Goal: Transaction & Acquisition: Purchase product/service

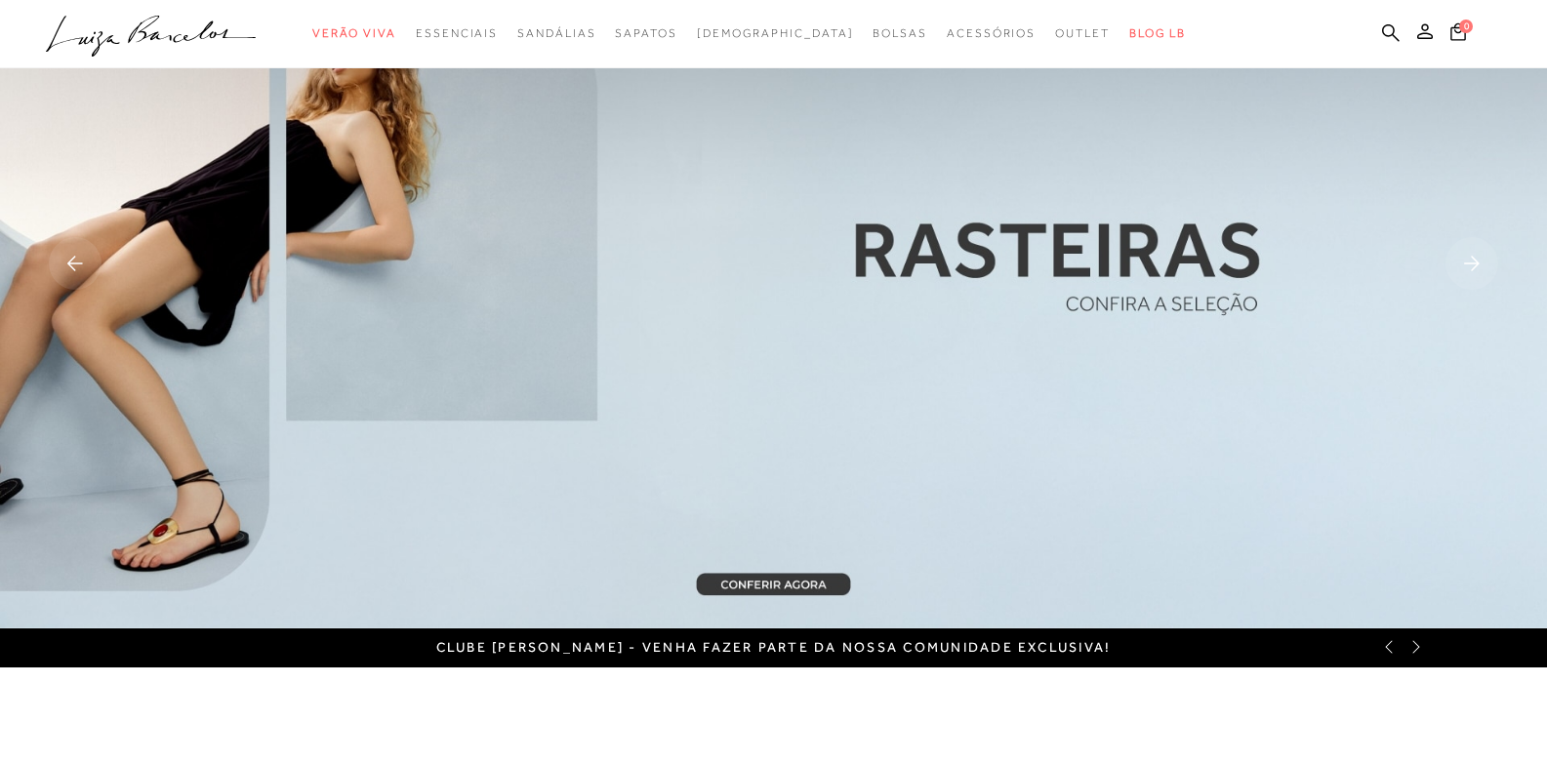
click at [1112, 235] on img at bounding box center [773, 265] width 1547 height 726
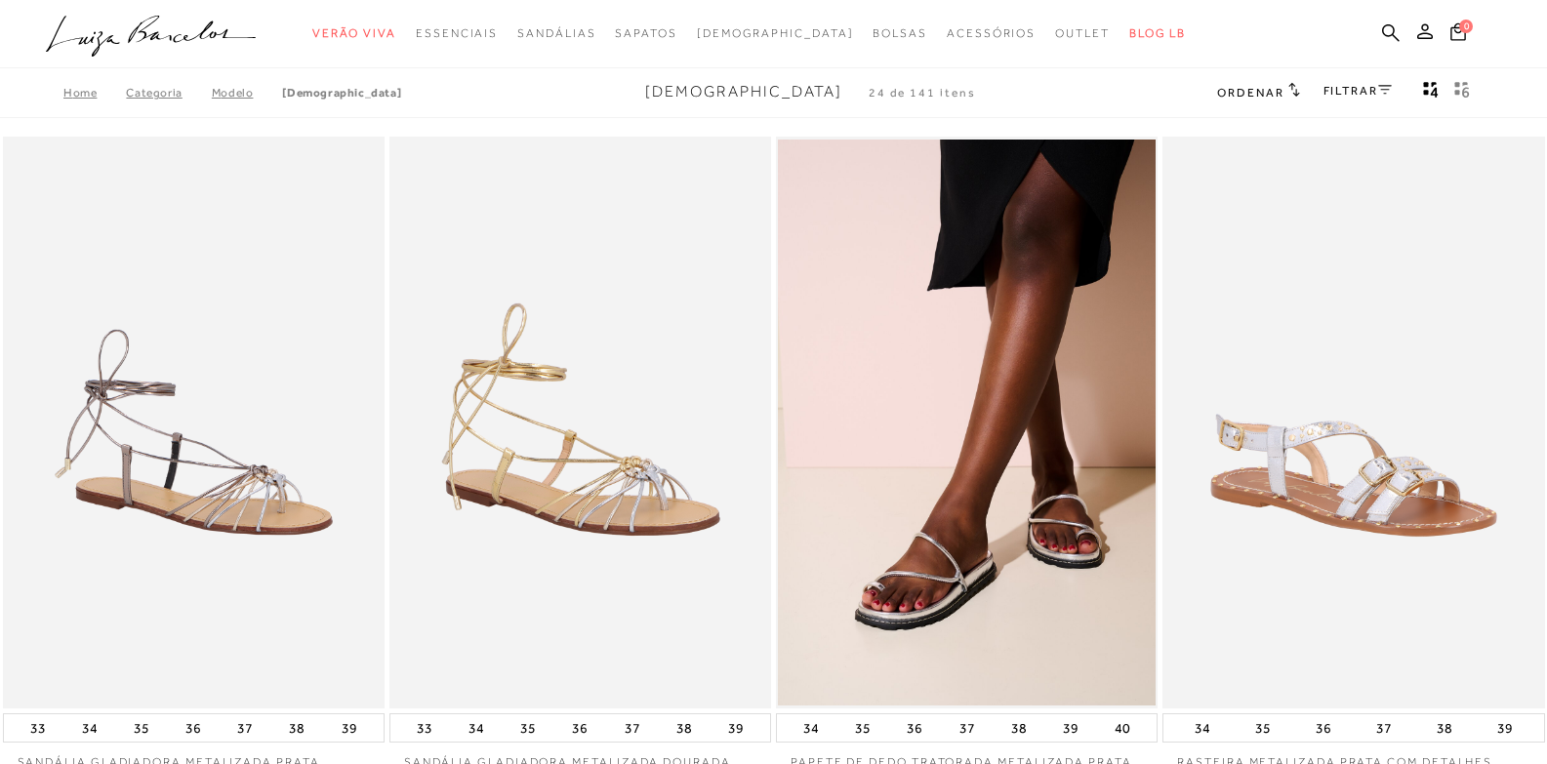
click at [1467, 85] on icon "gridText6Desc" at bounding box center [1462, 90] width 16 height 18
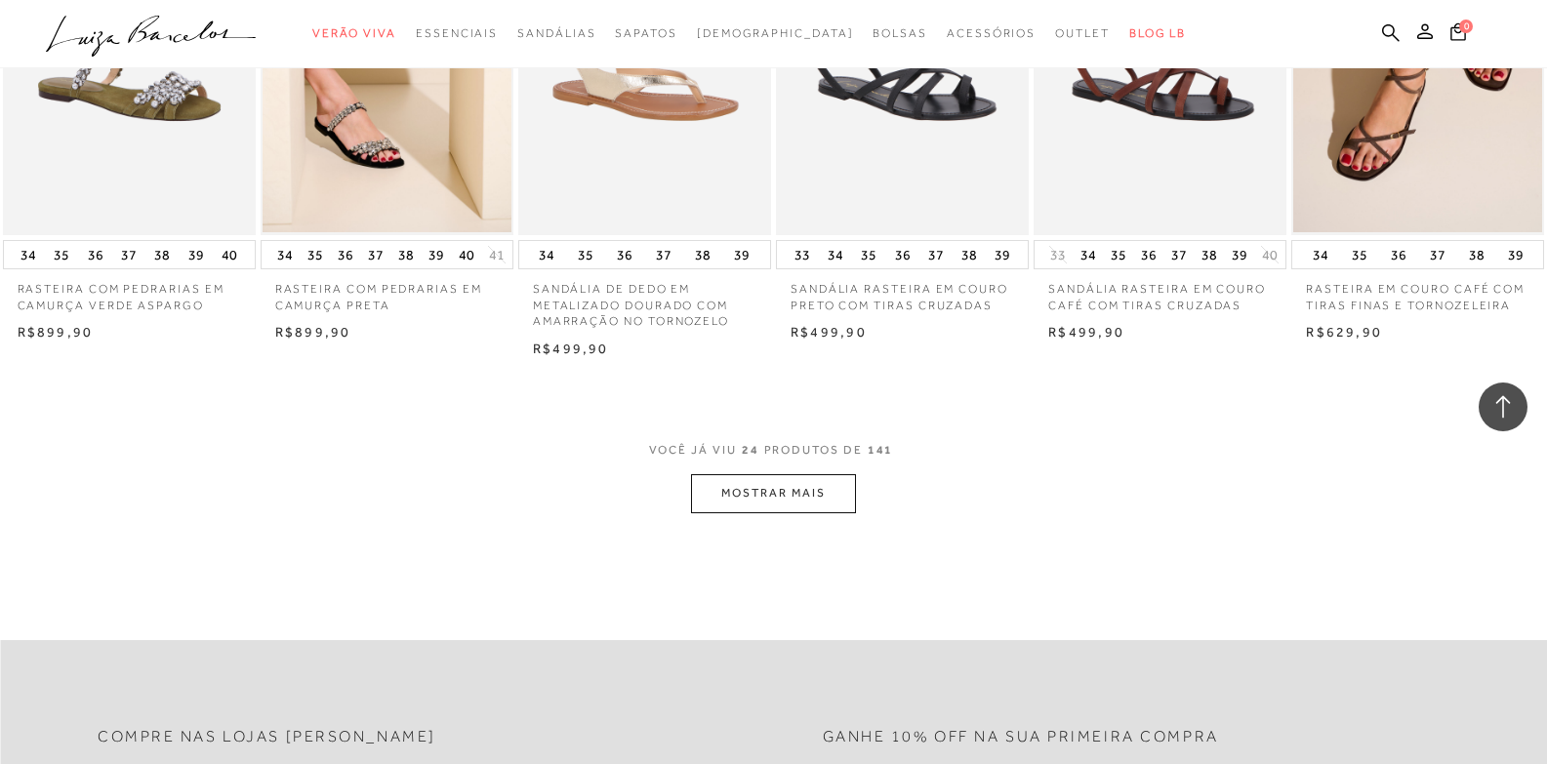
scroll to position [4001, 0]
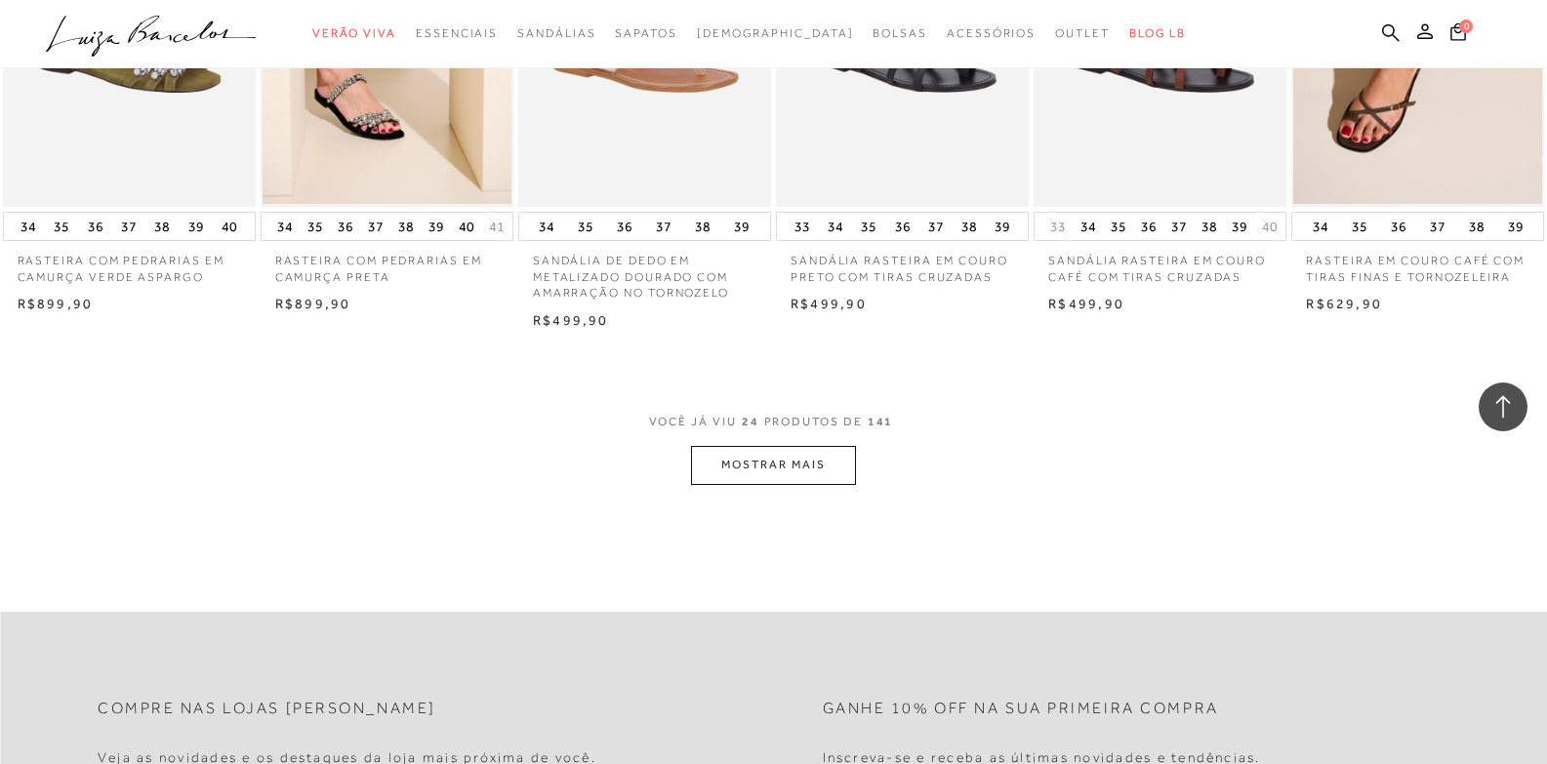
click at [769, 457] on button "MOSTRAR MAIS" at bounding box center [773, 465] width 164 height 38
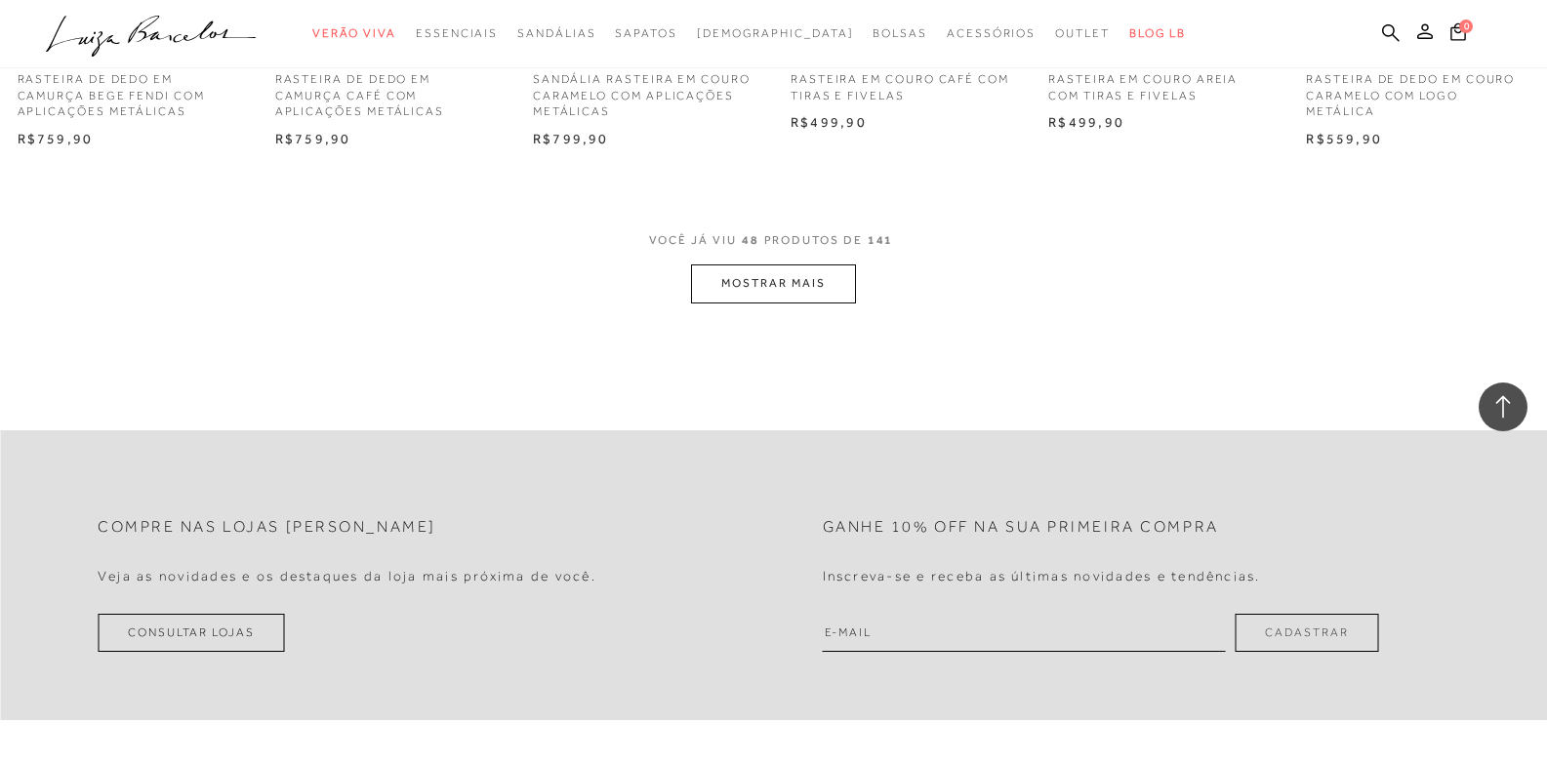
scroll to position [6343, 0]
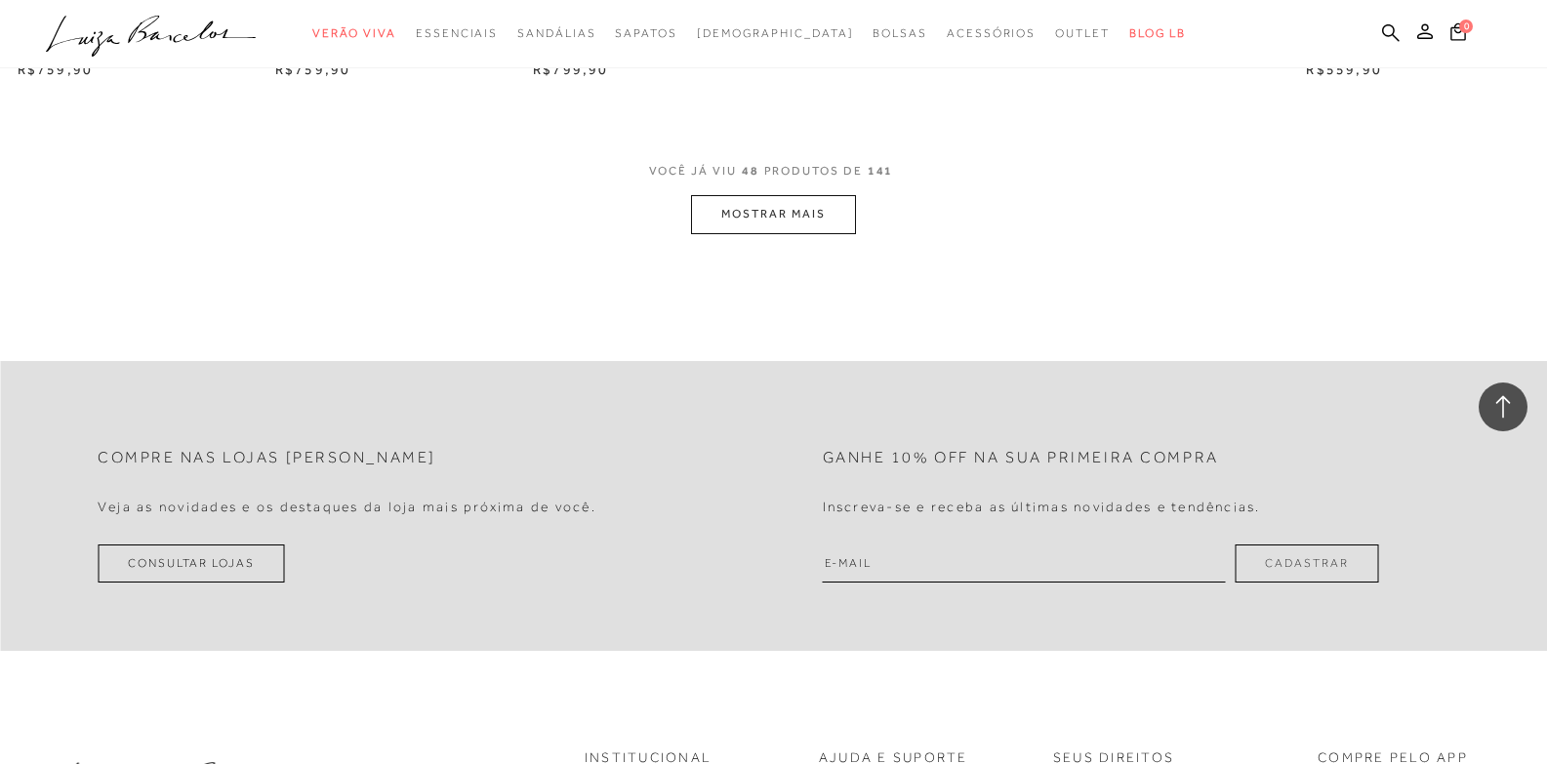
click at [754, 213] on button "MOSTRAR MAIS" at bounding box center [773, 214] width 164 height 38
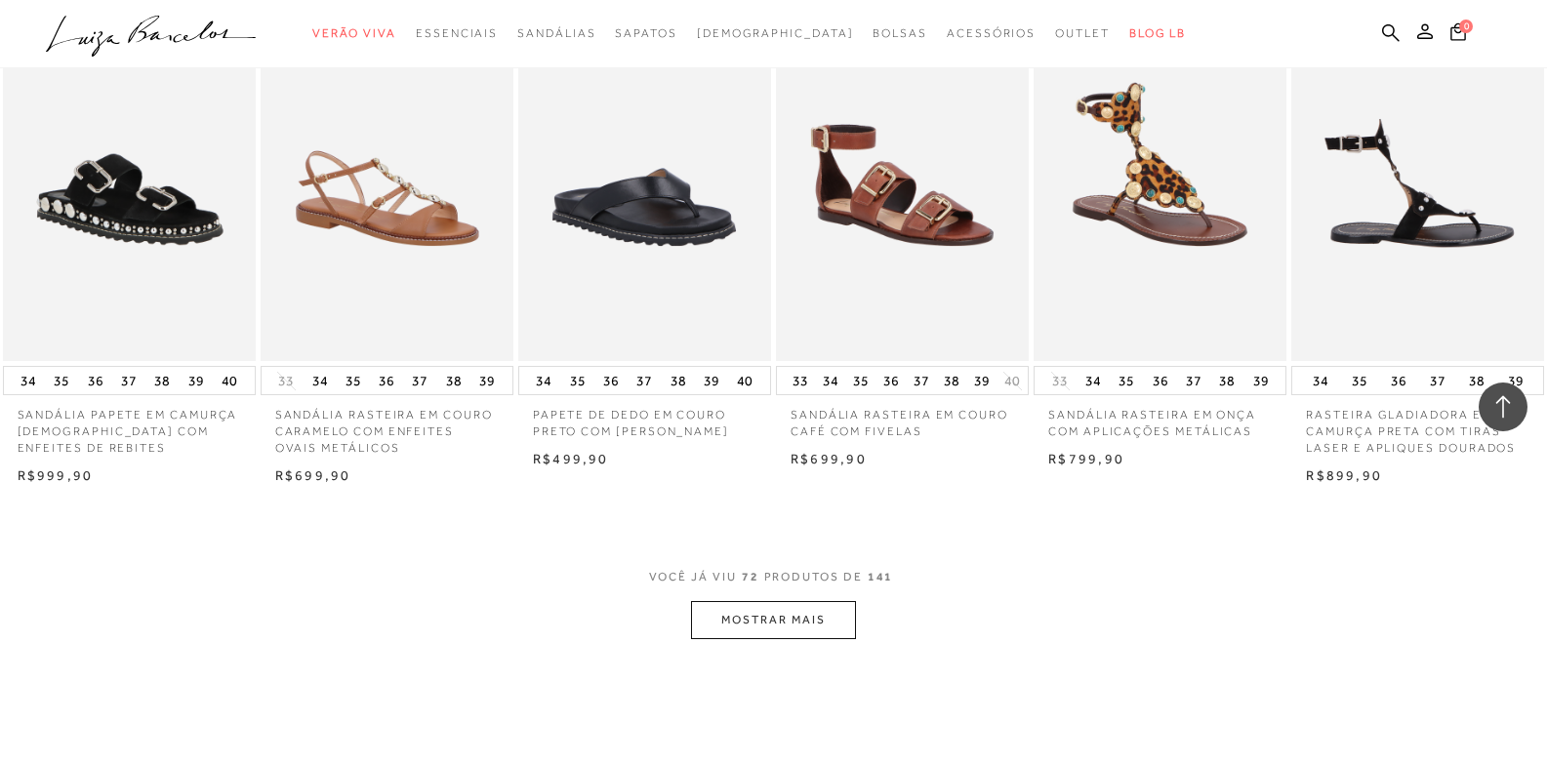
scroll to position [8100, 0]
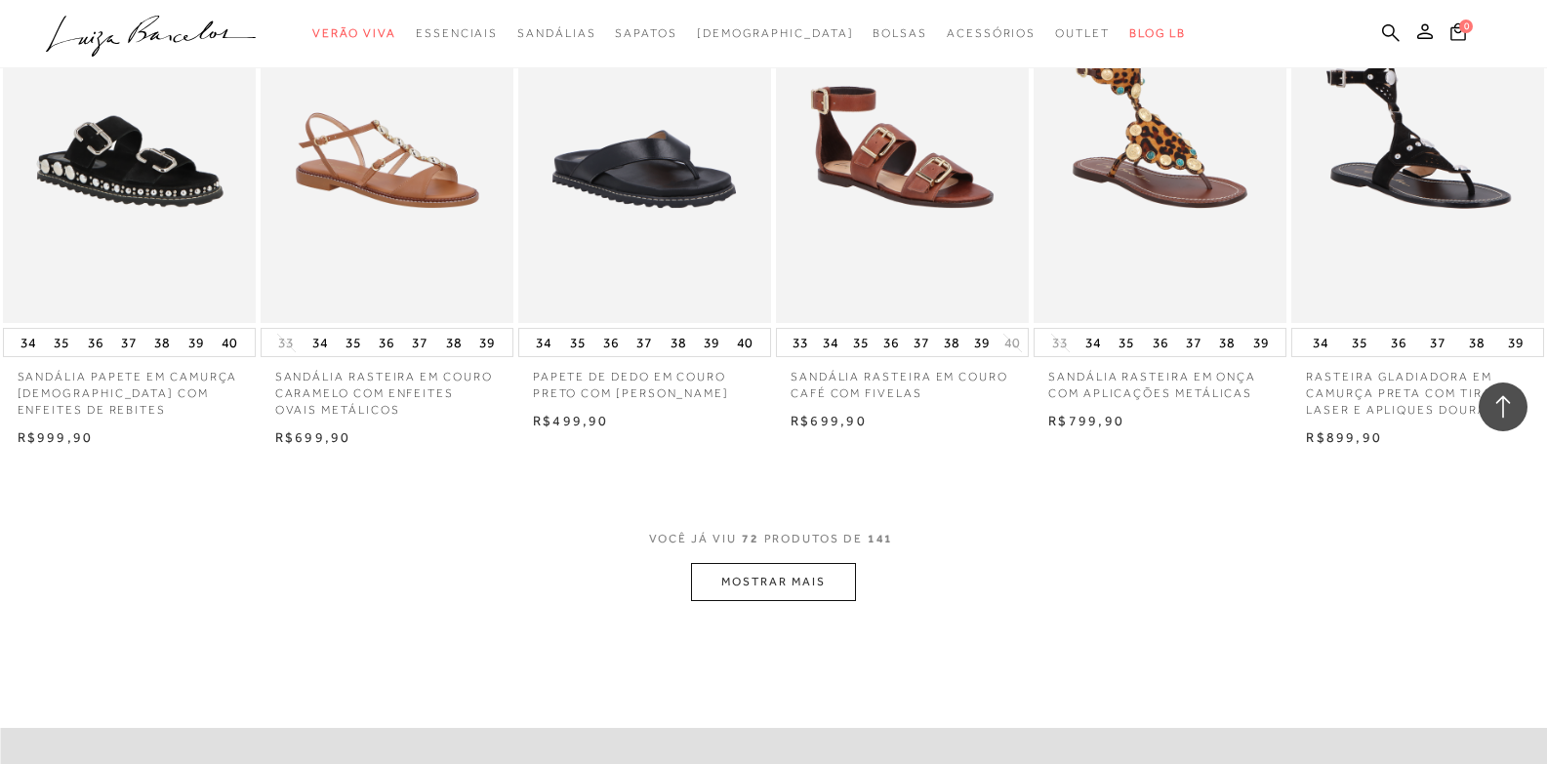
click at [800, 582] on button "MOSTRAR MAIS" at bounding box center [773, 582] width 164 height 38
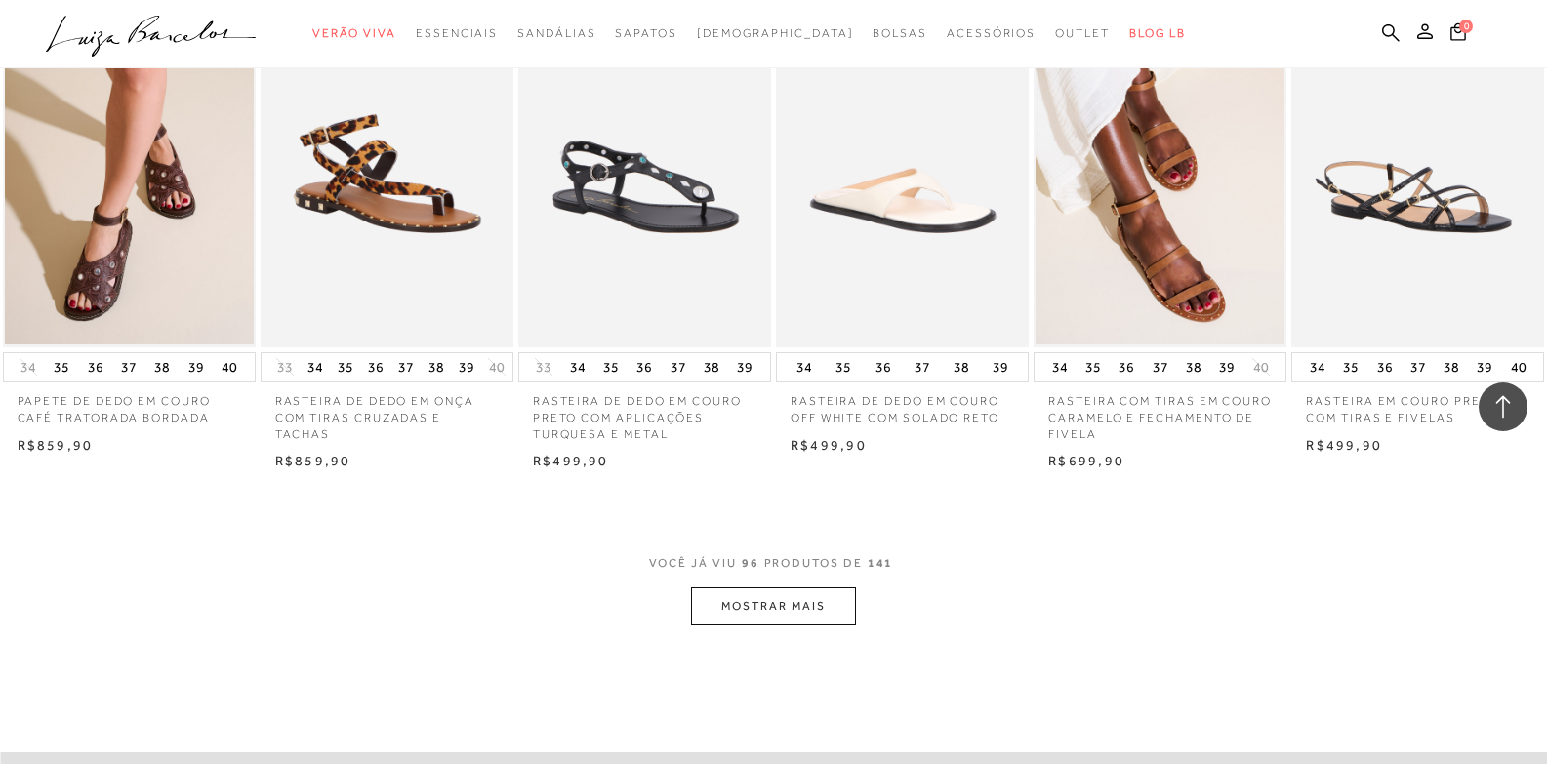
scroll to position [10344, 0]
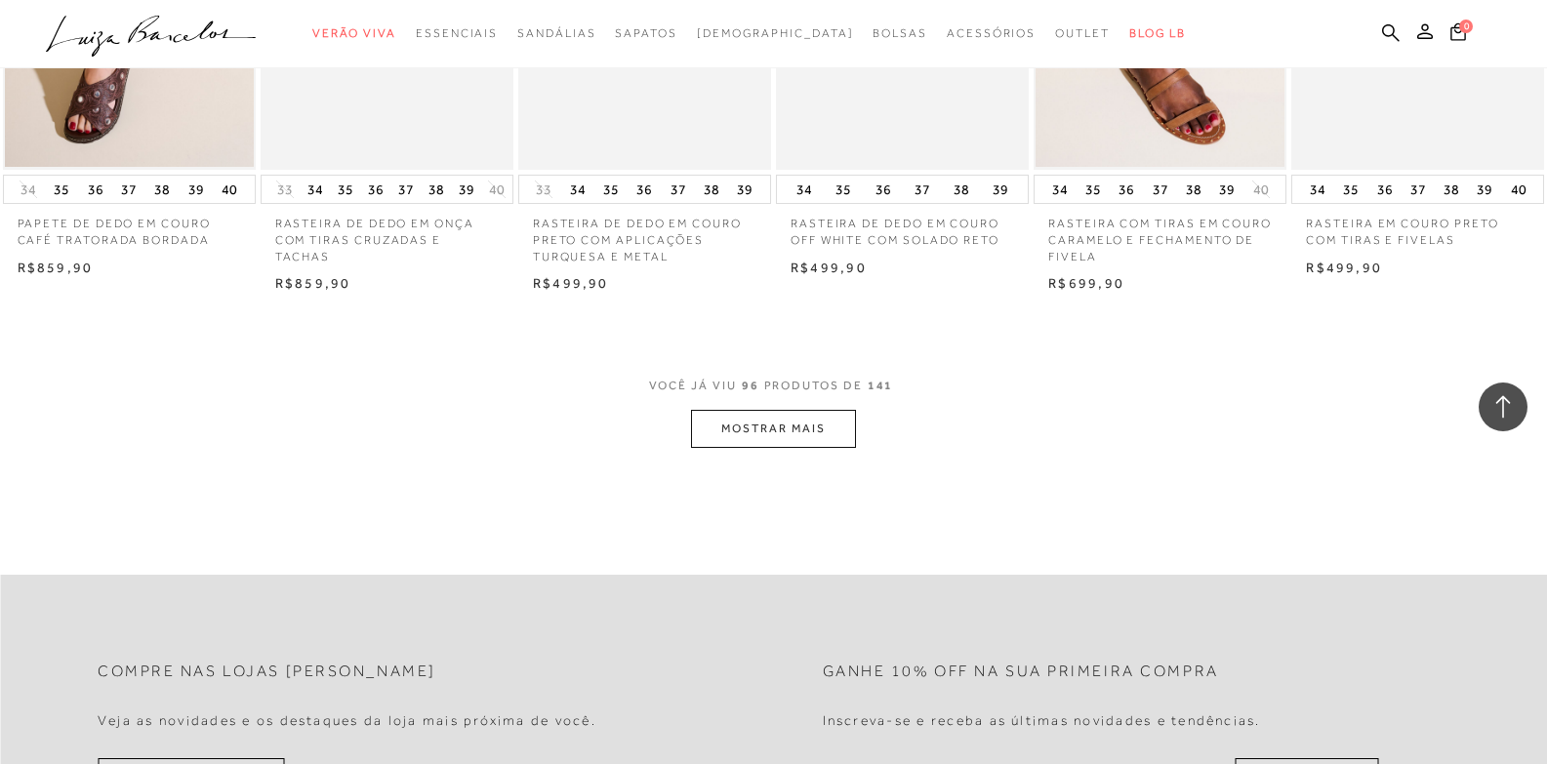
click at [729, 425] on button "MOSTRAR MAIS" at bounding box center [773, 429] width 164 height 38
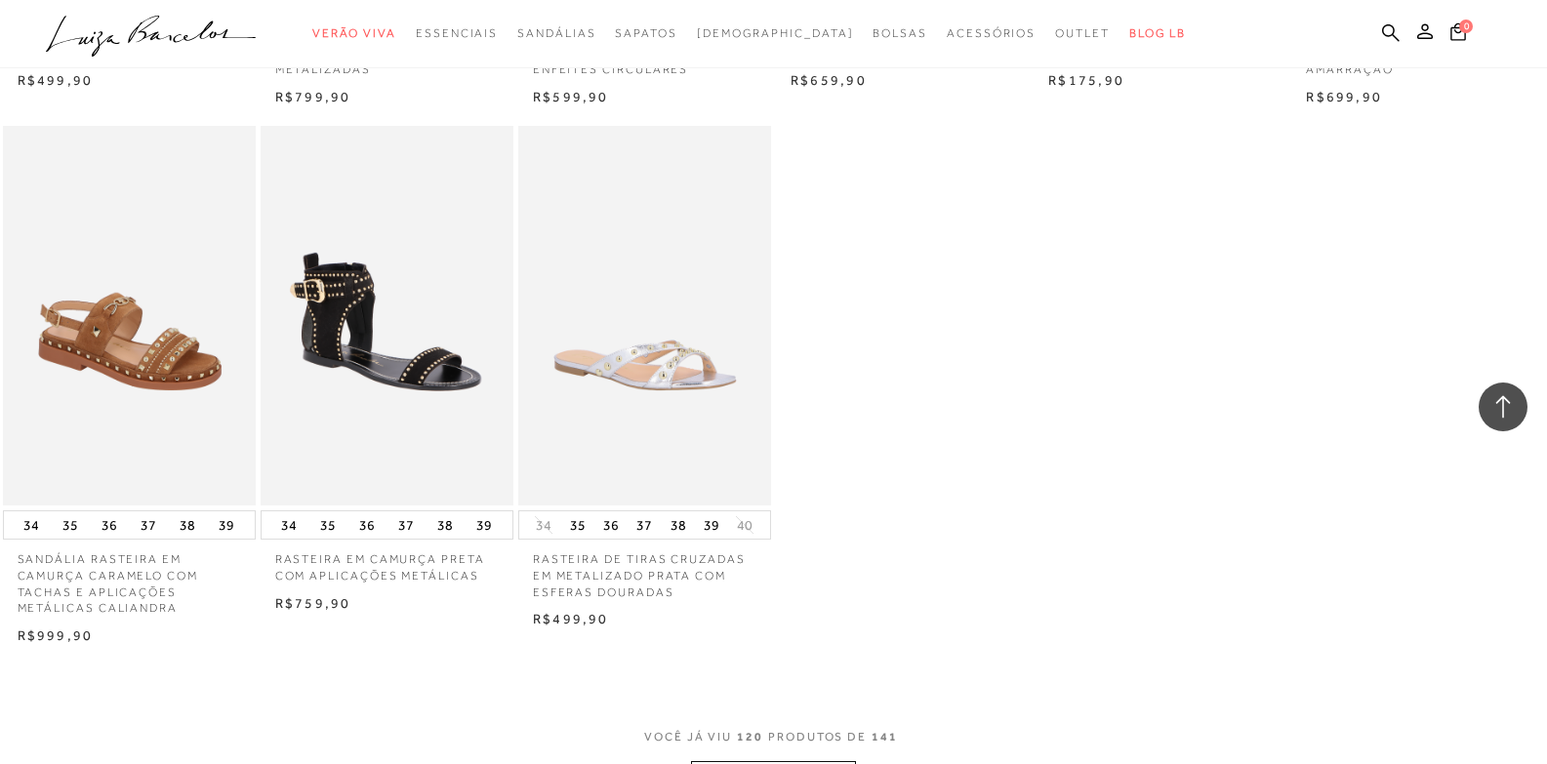
scroll to position [12199, 0]
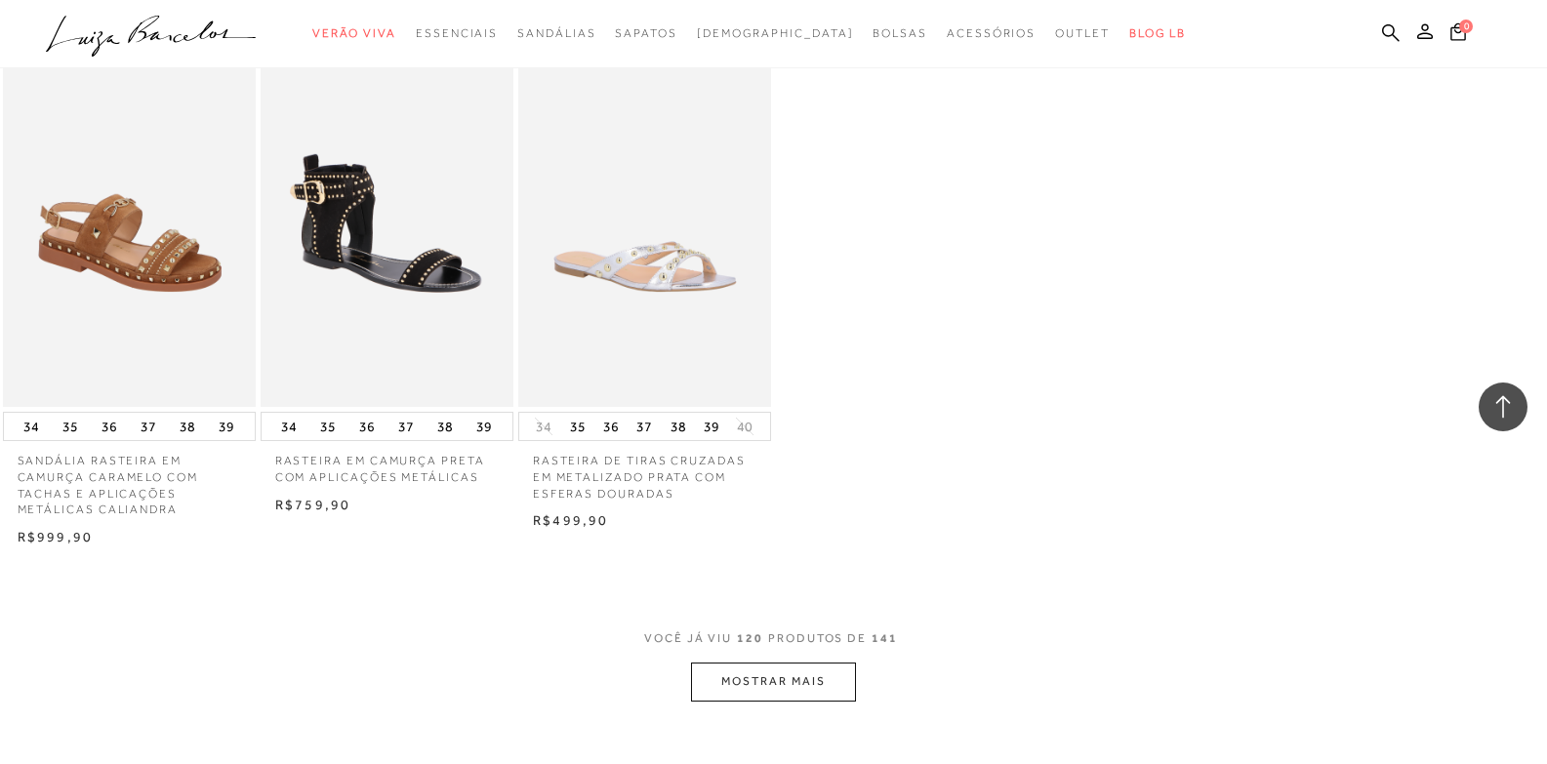
click at [802, 701] on button "MOSTRAR MAIS" at bounding box center [773, 682] width 164 height 38
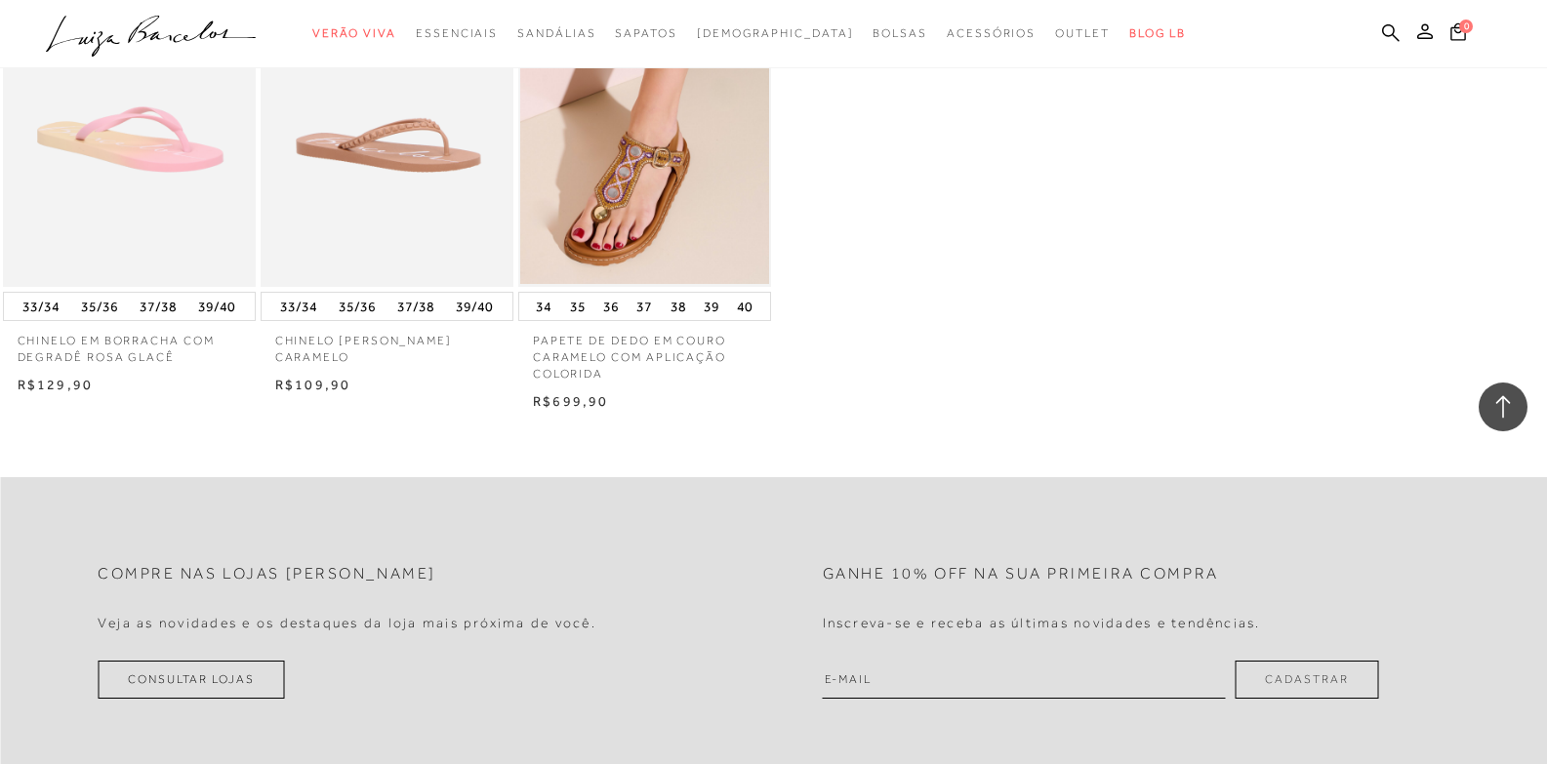
scroll to position [14346, 0]
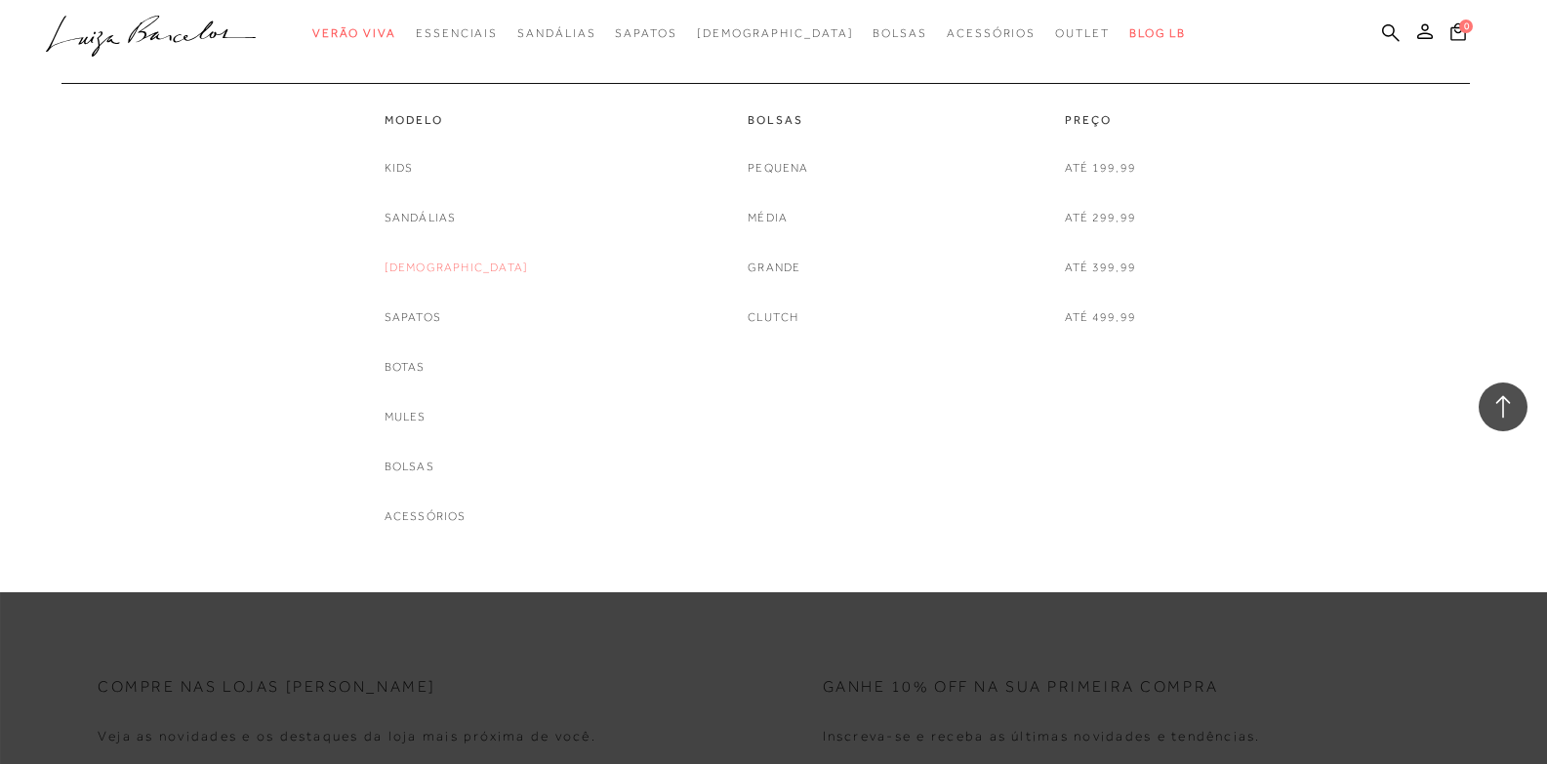
click at [455, 269] on link "[DEMOGRAPHIC_DATA]" at bounding box center [456, 268] width 144 height 20
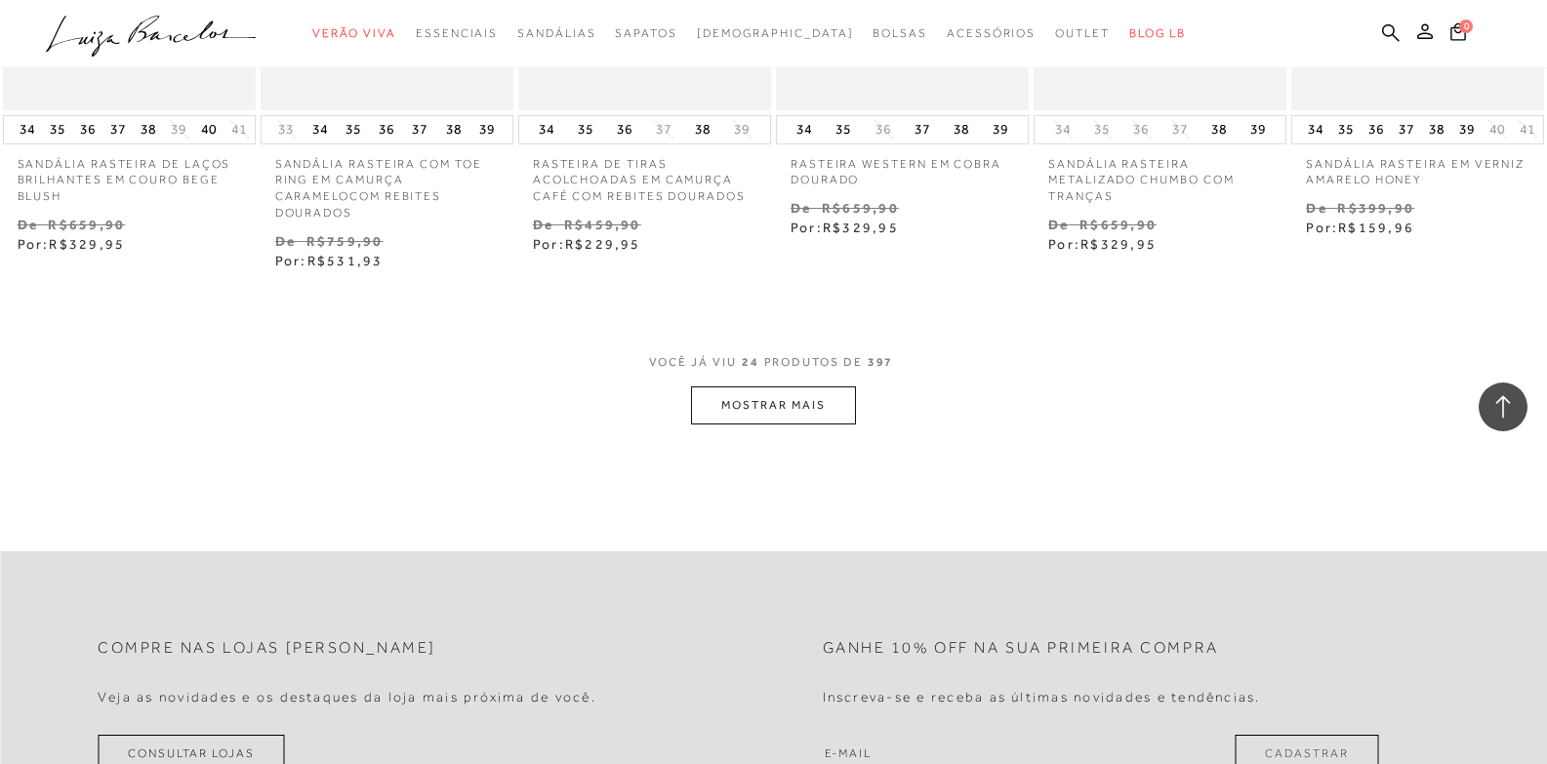
scroll to position [2049, 0]
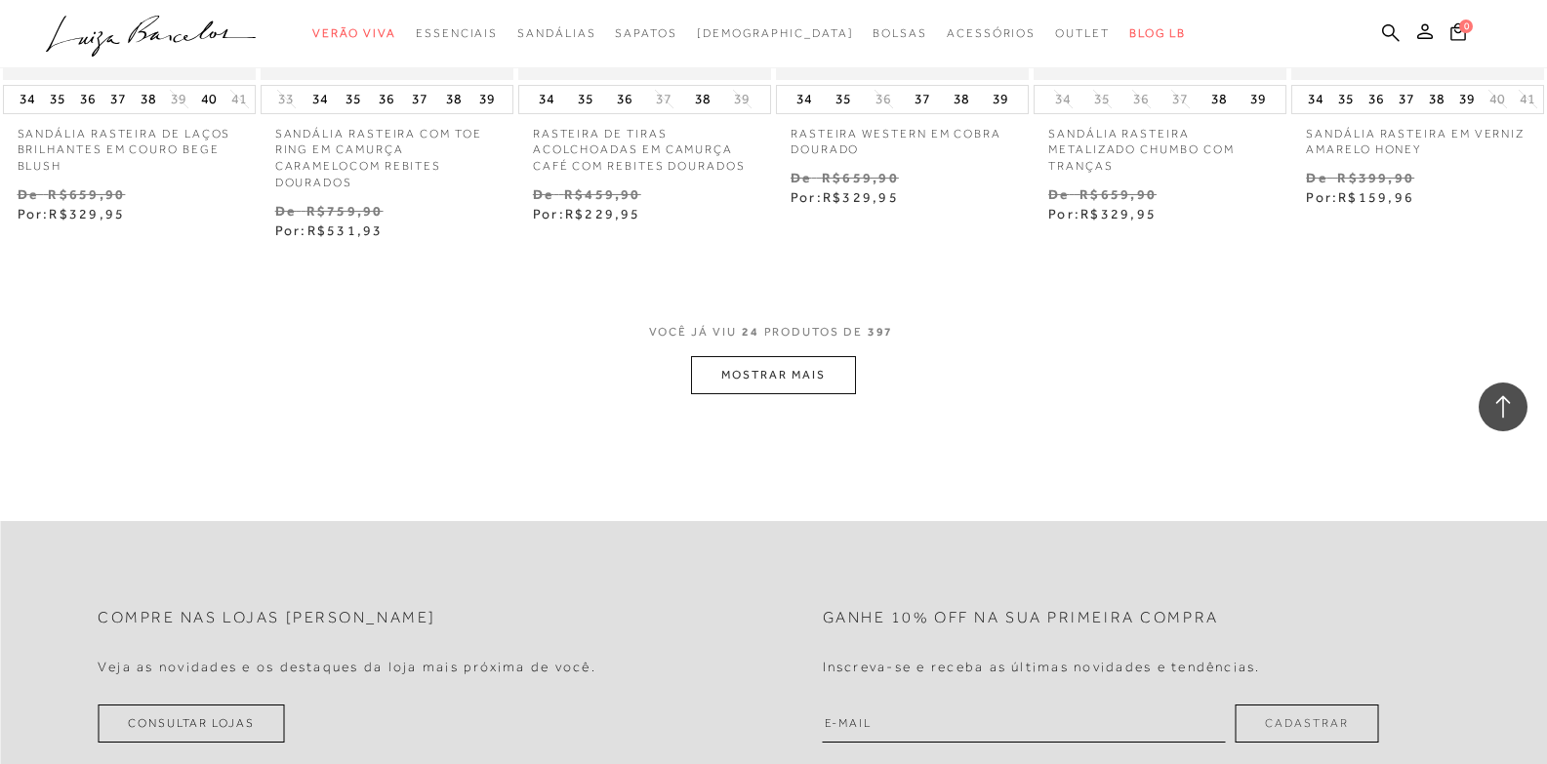
click at [790, 382] on button "MOSTRAR MAIS" at bounding box center [773, 375] width 164 height 38
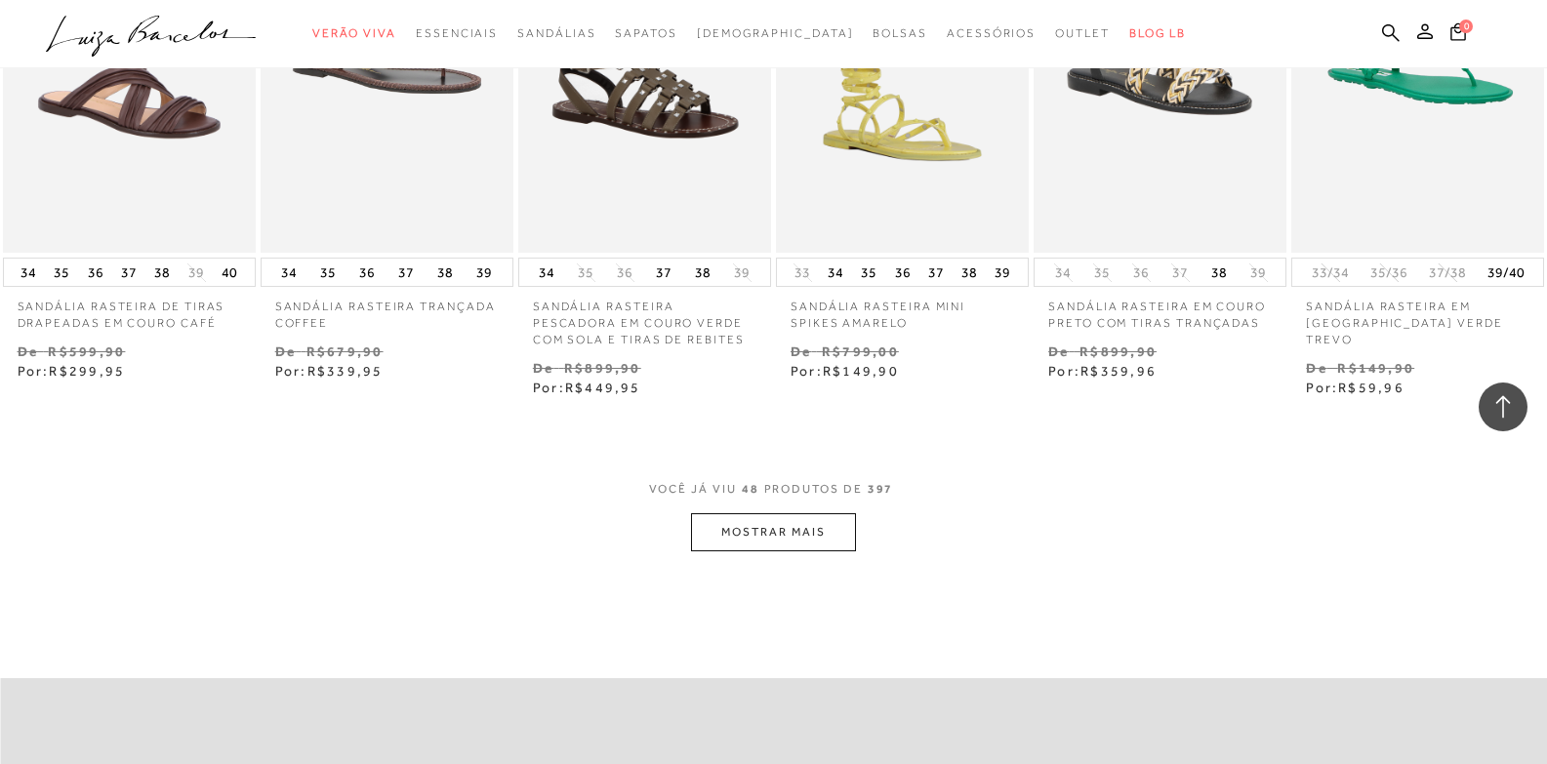
scroll to position [4099, 0]
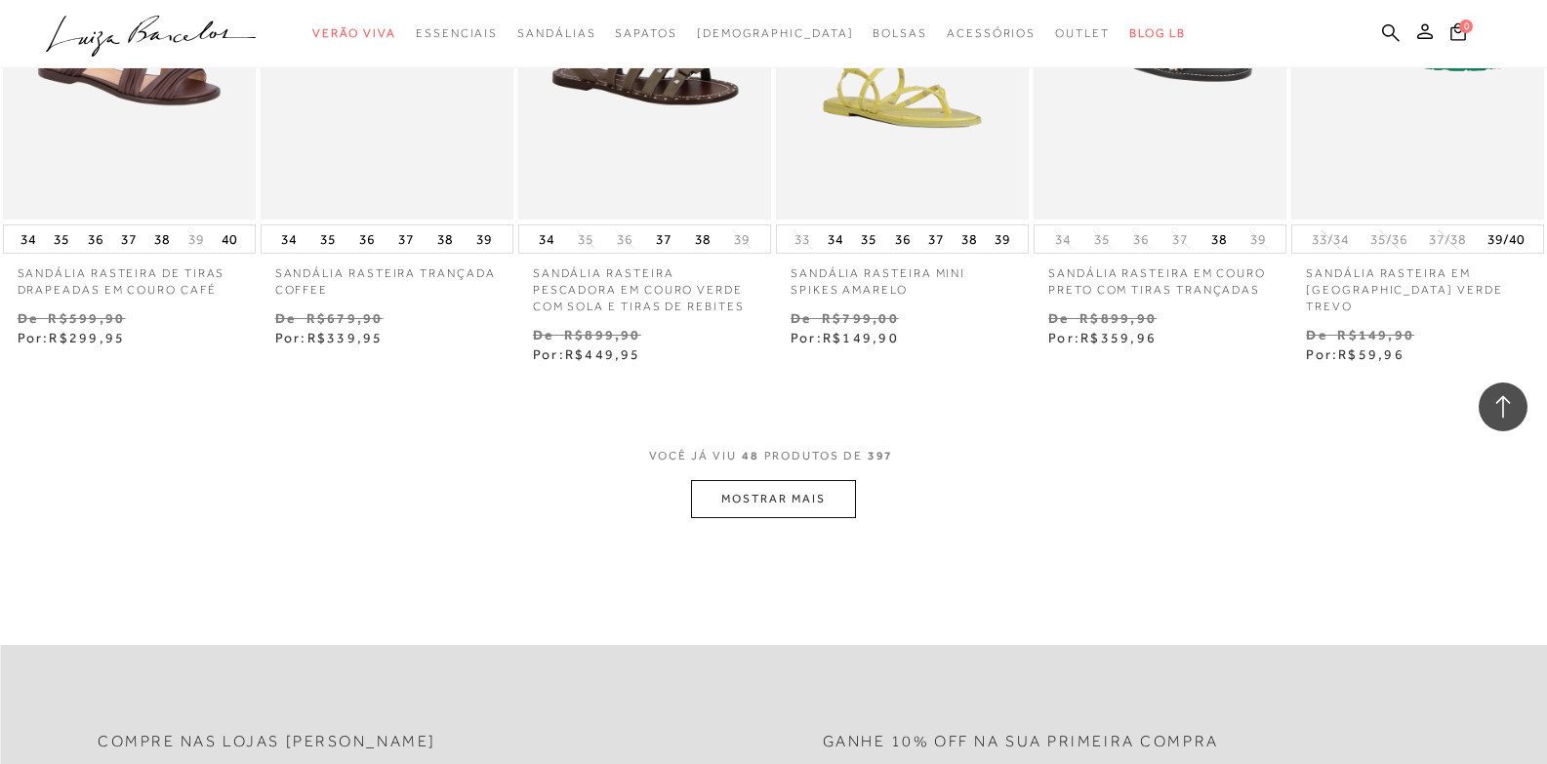
click at [766, 492] on button "MOSTRAR MAIS" at bounding box center [773, 499] width 164 height 38
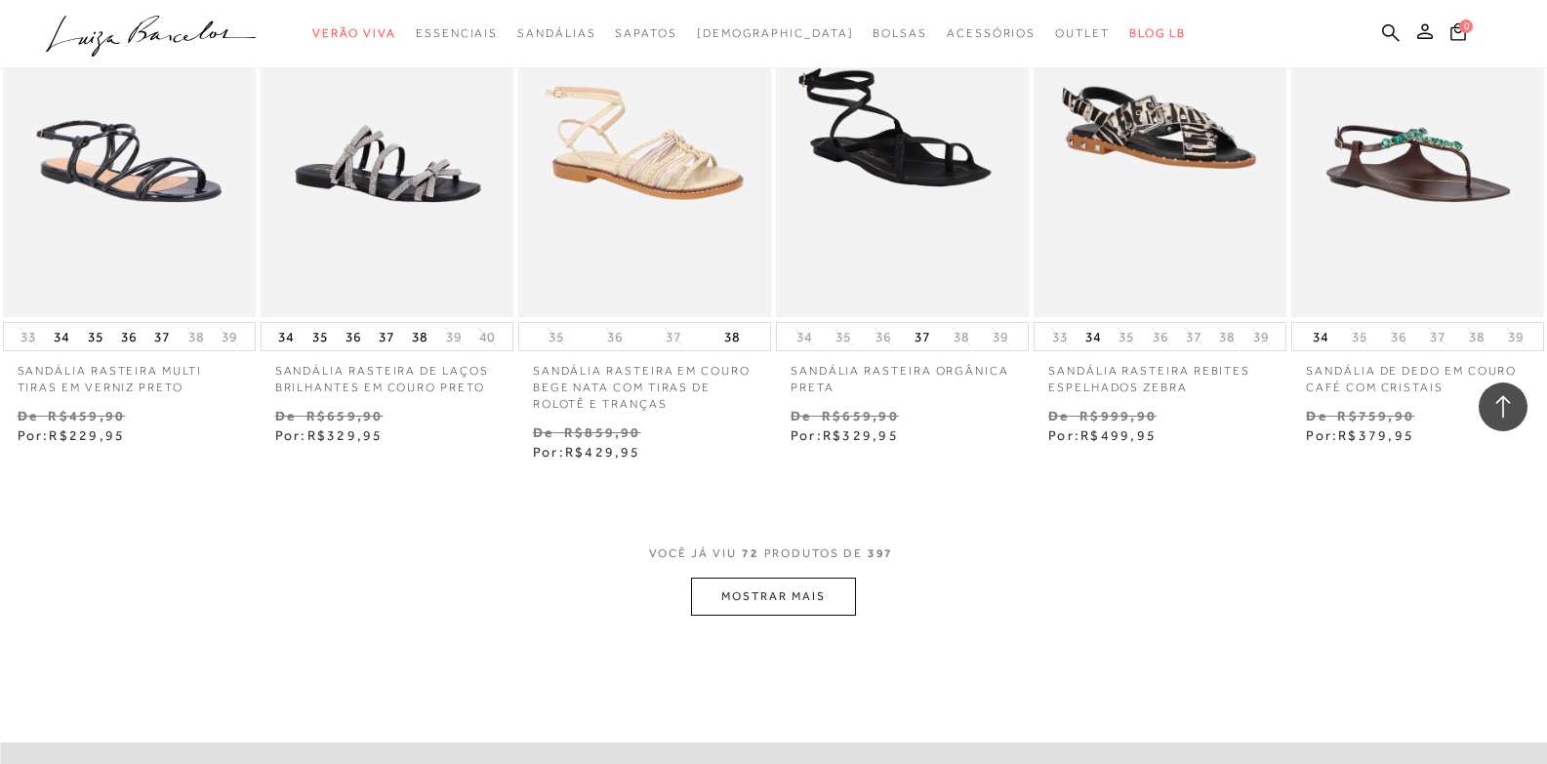
scroll to position [6246, 0]
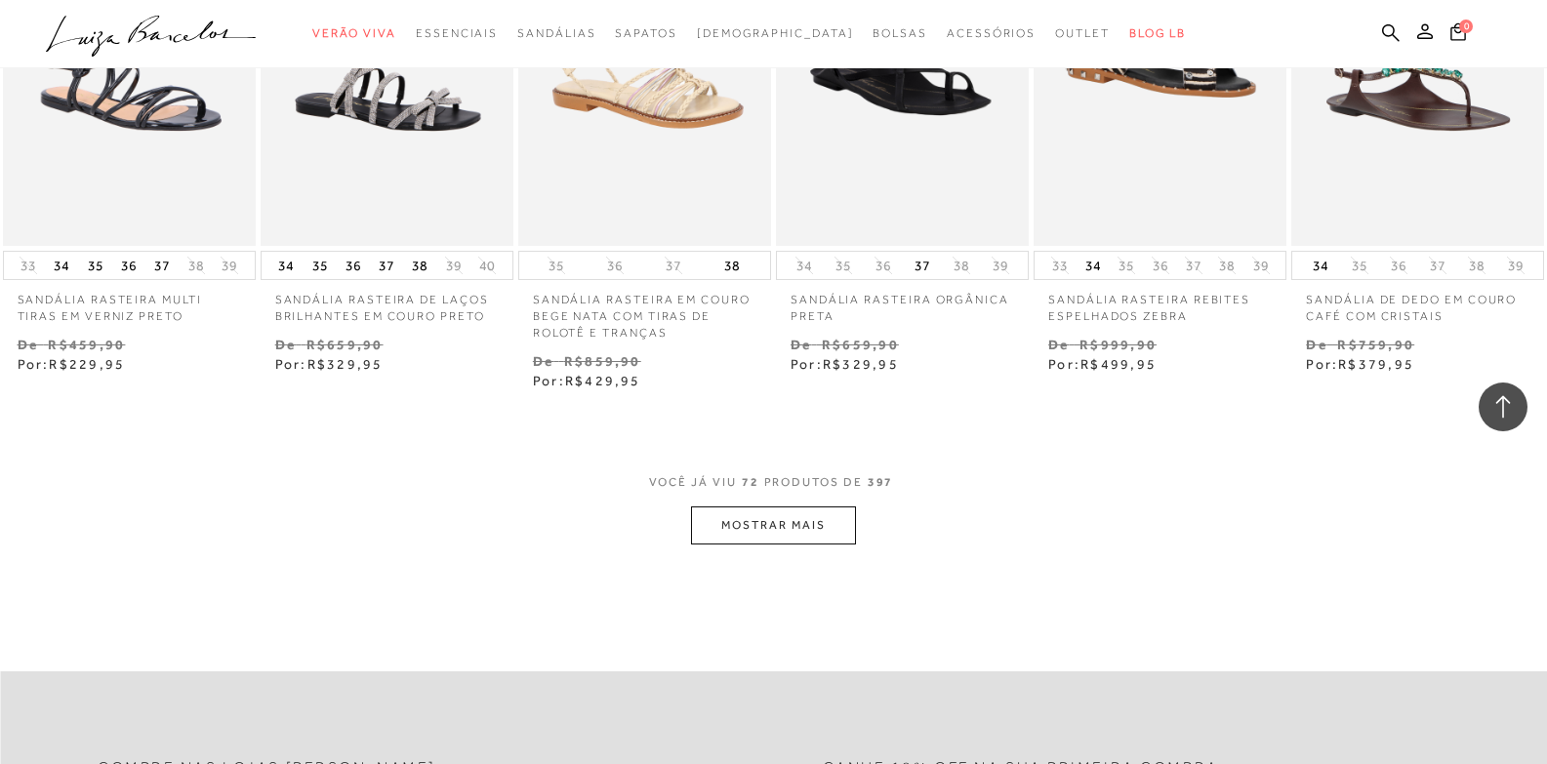
click at [779, 531] on button "MOSTRAR MAIS" at bounding box center [773, 525] width 164 height 38
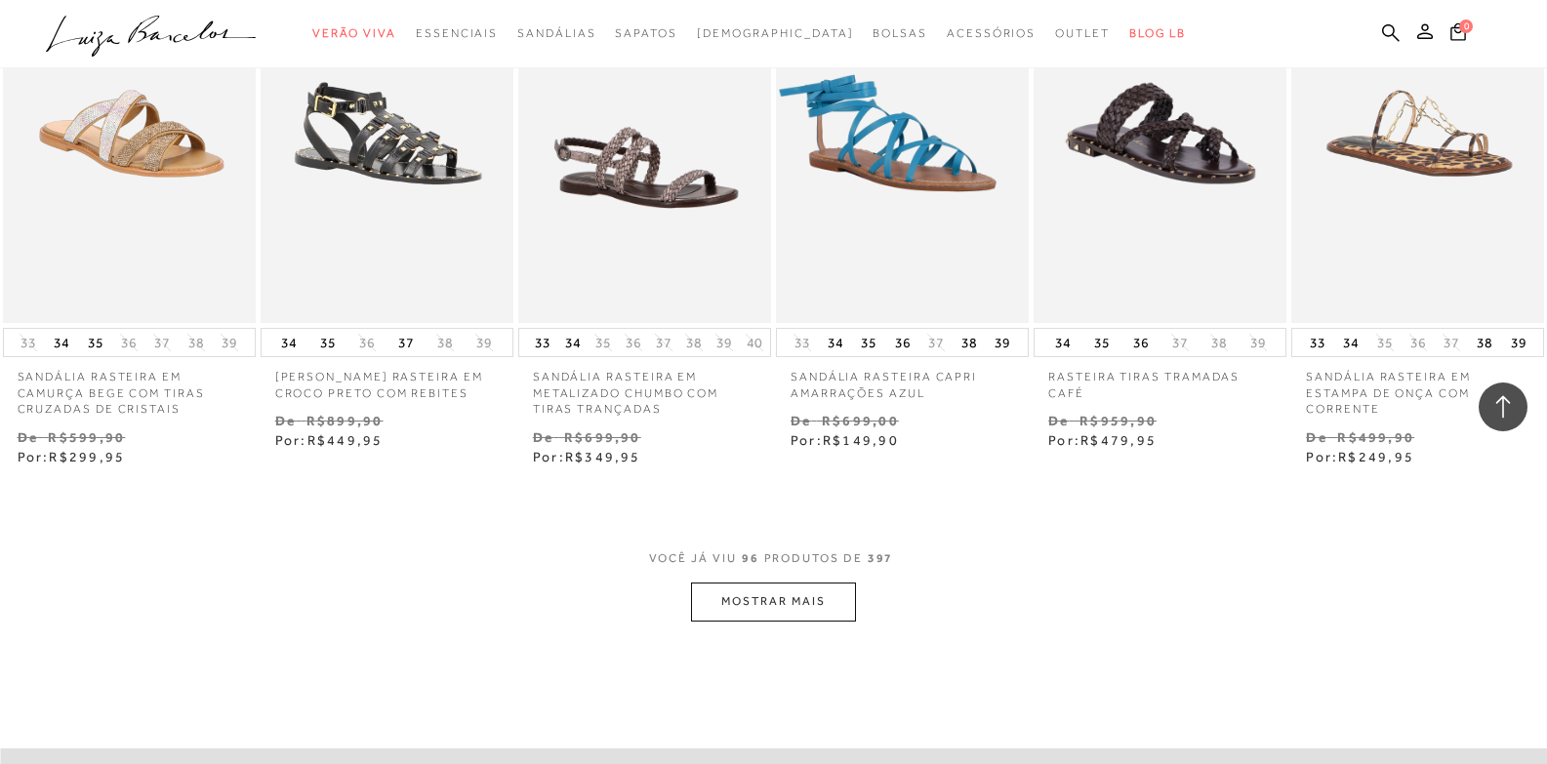
scroll to position [8393, 0]
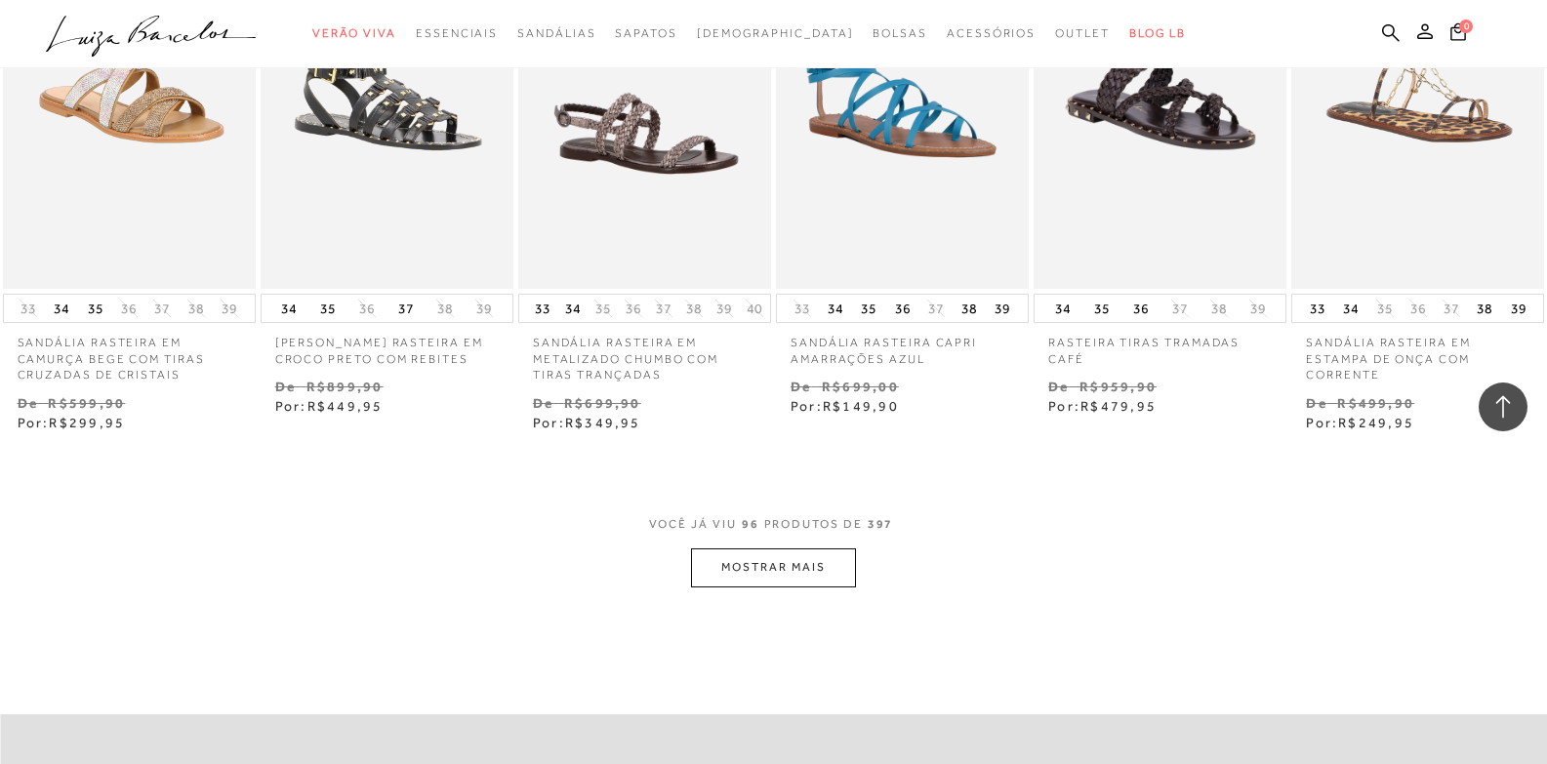
click at [699, 587] on button "MOSTRAR MAIS" at bounding box center [773, 567] width 164 height 38
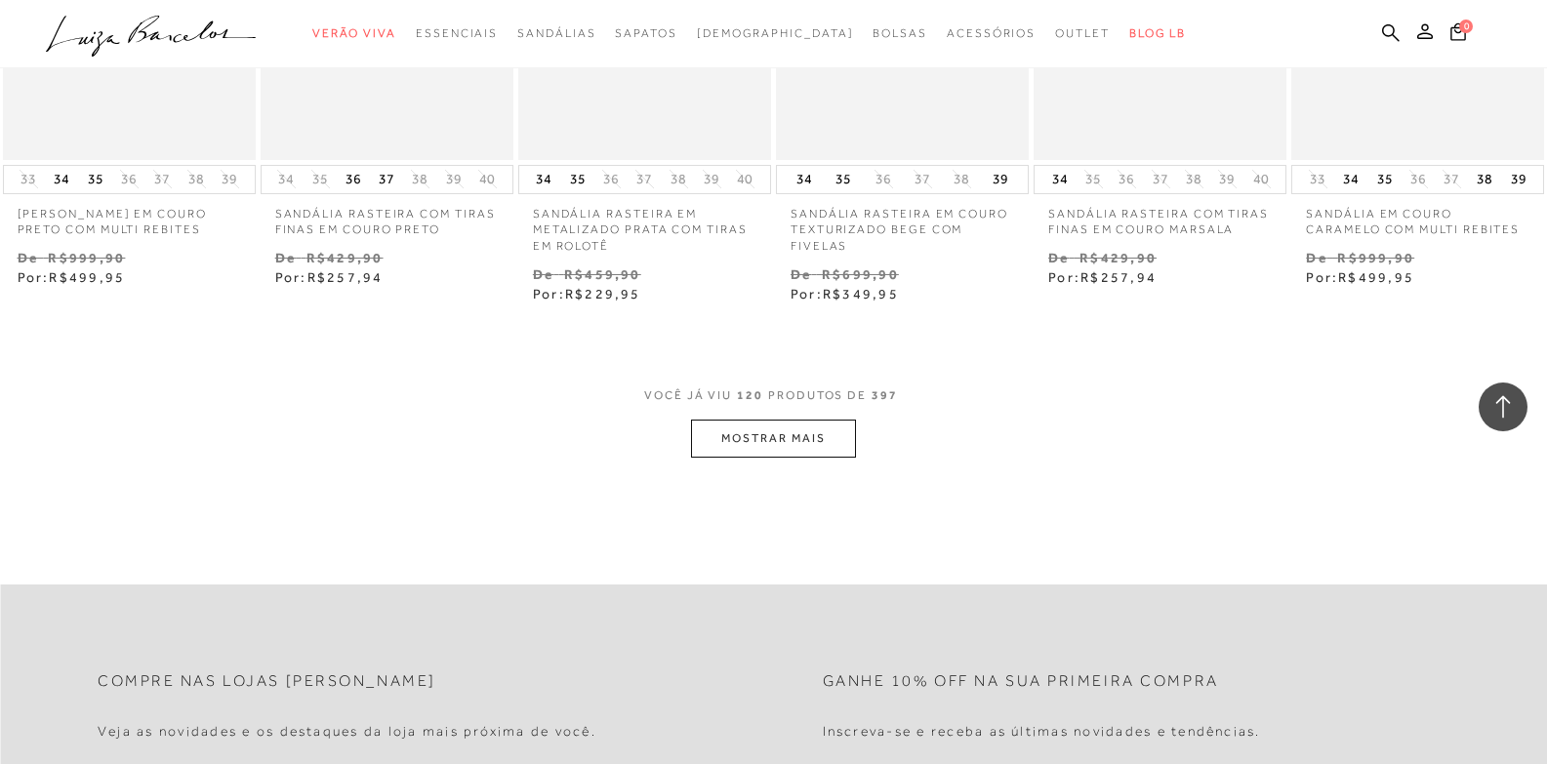
scroll to position [10735, 0]
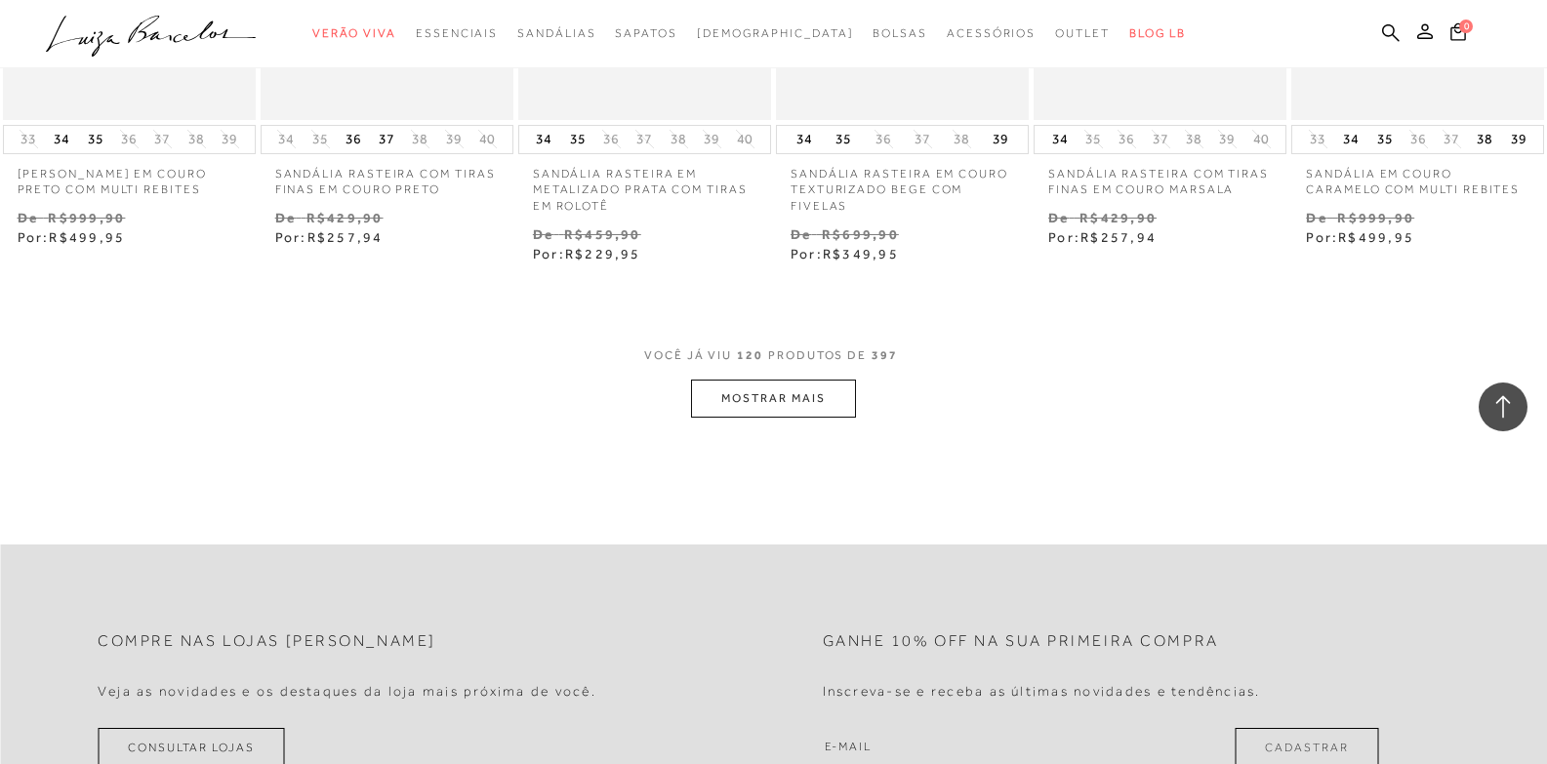
click at [737, 411] on button "MOSTRAR MAIS" at bounding box center [773, 399] width 164 height 38
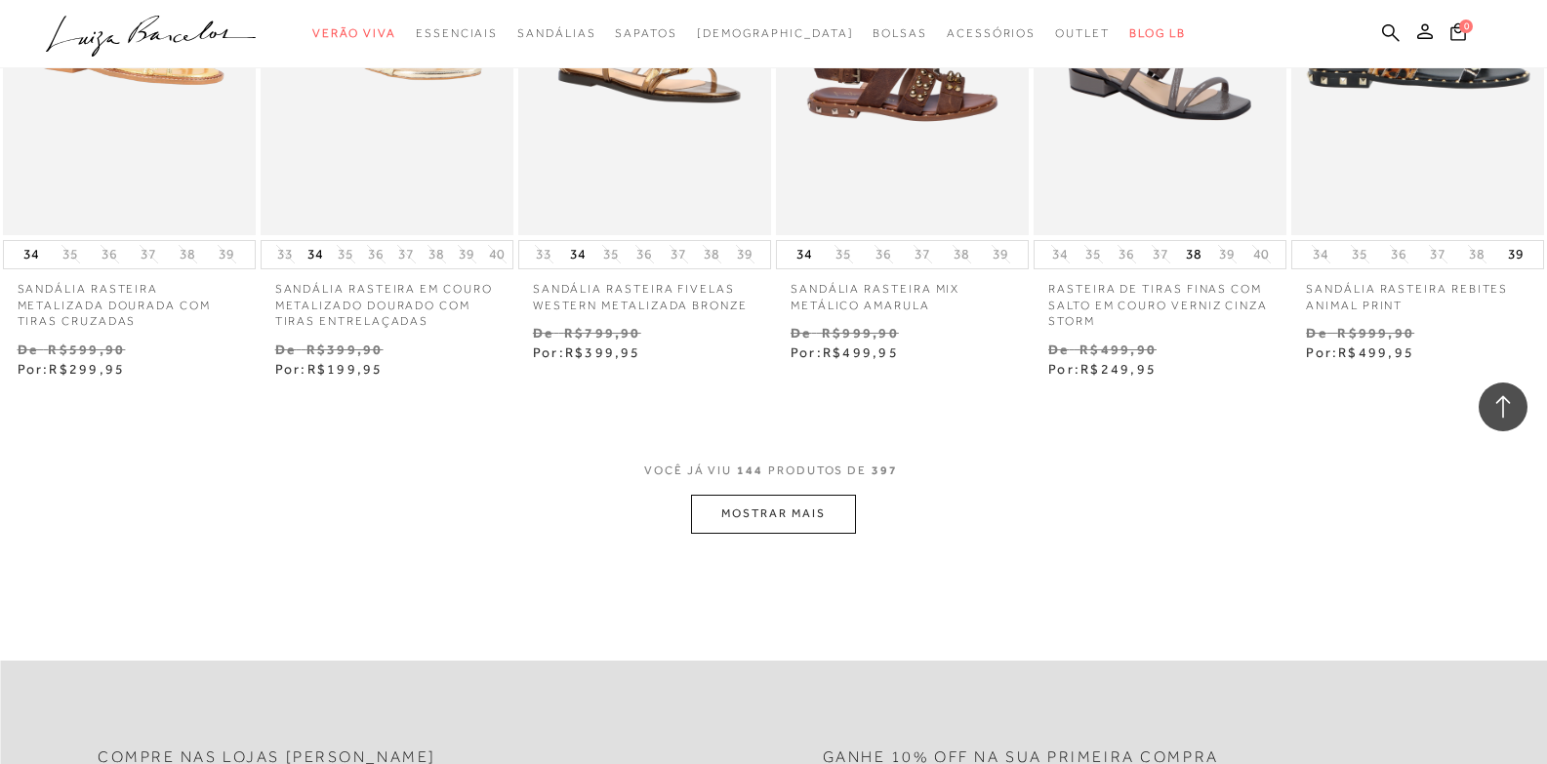
scroll to position [12784, 0]
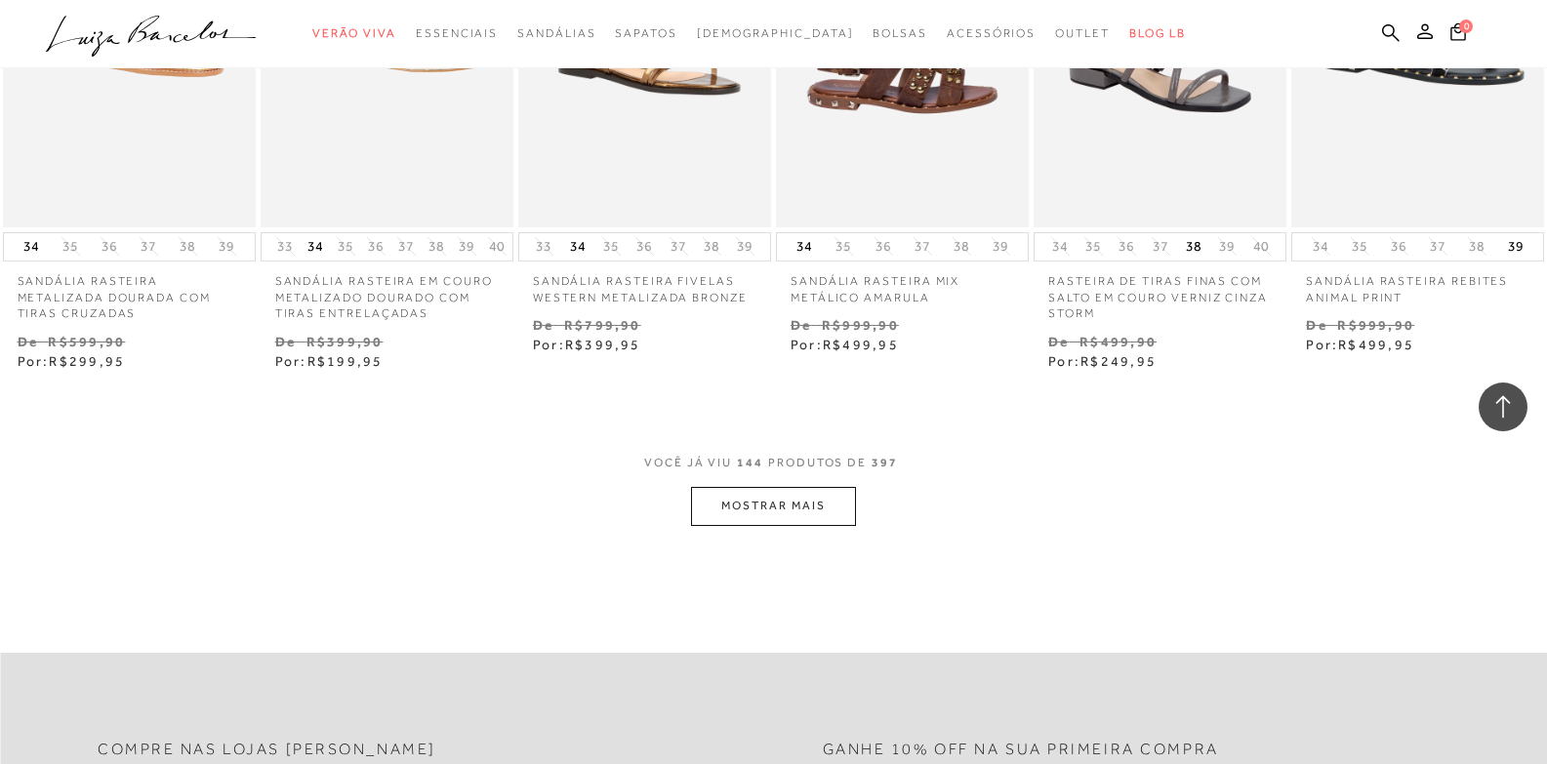
click at [807, 525] on button "MOSTRAR MAIS" at bounding box center [773, 506] width 164 height 38
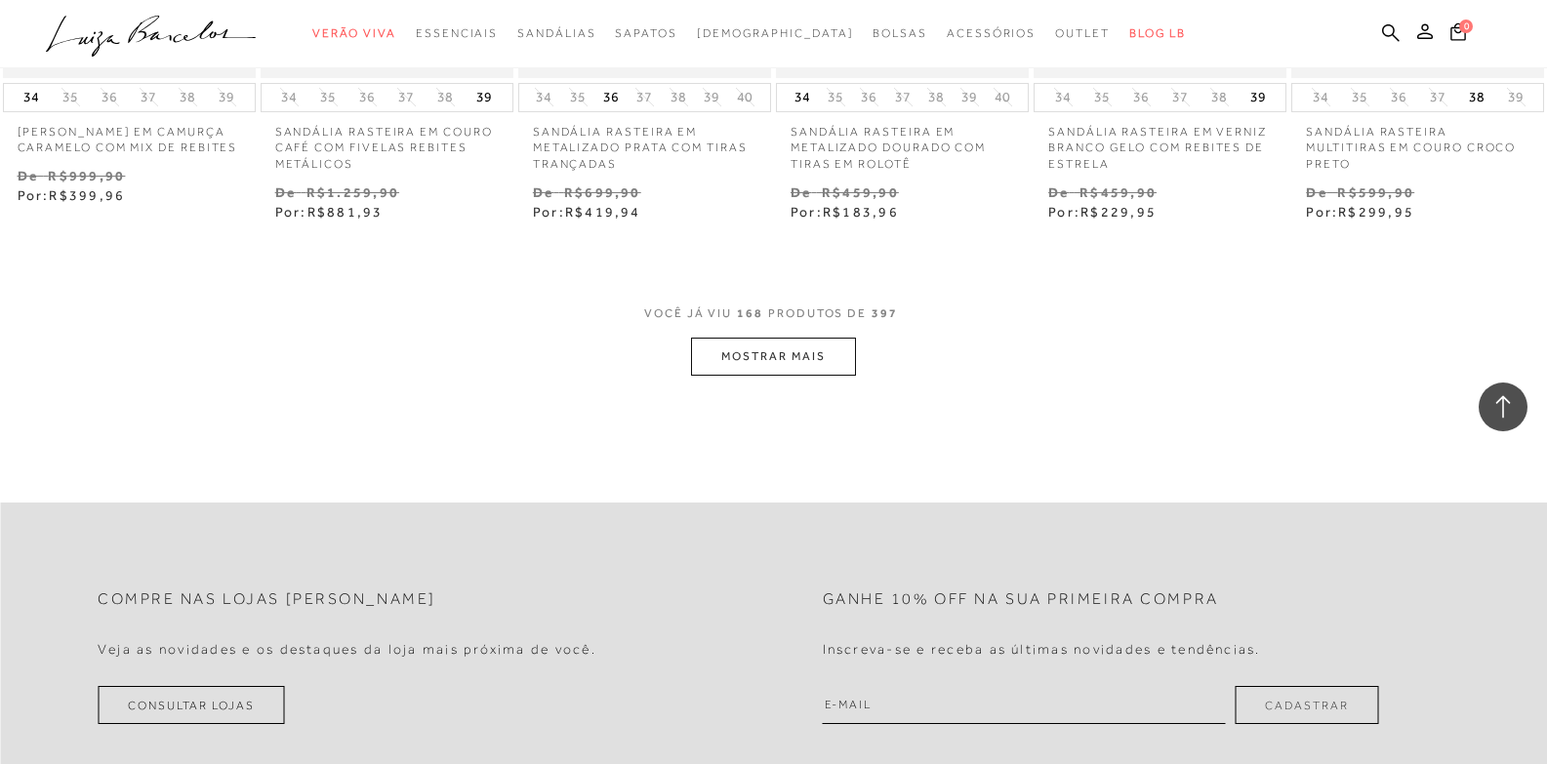
scroll to position [15224, 0]
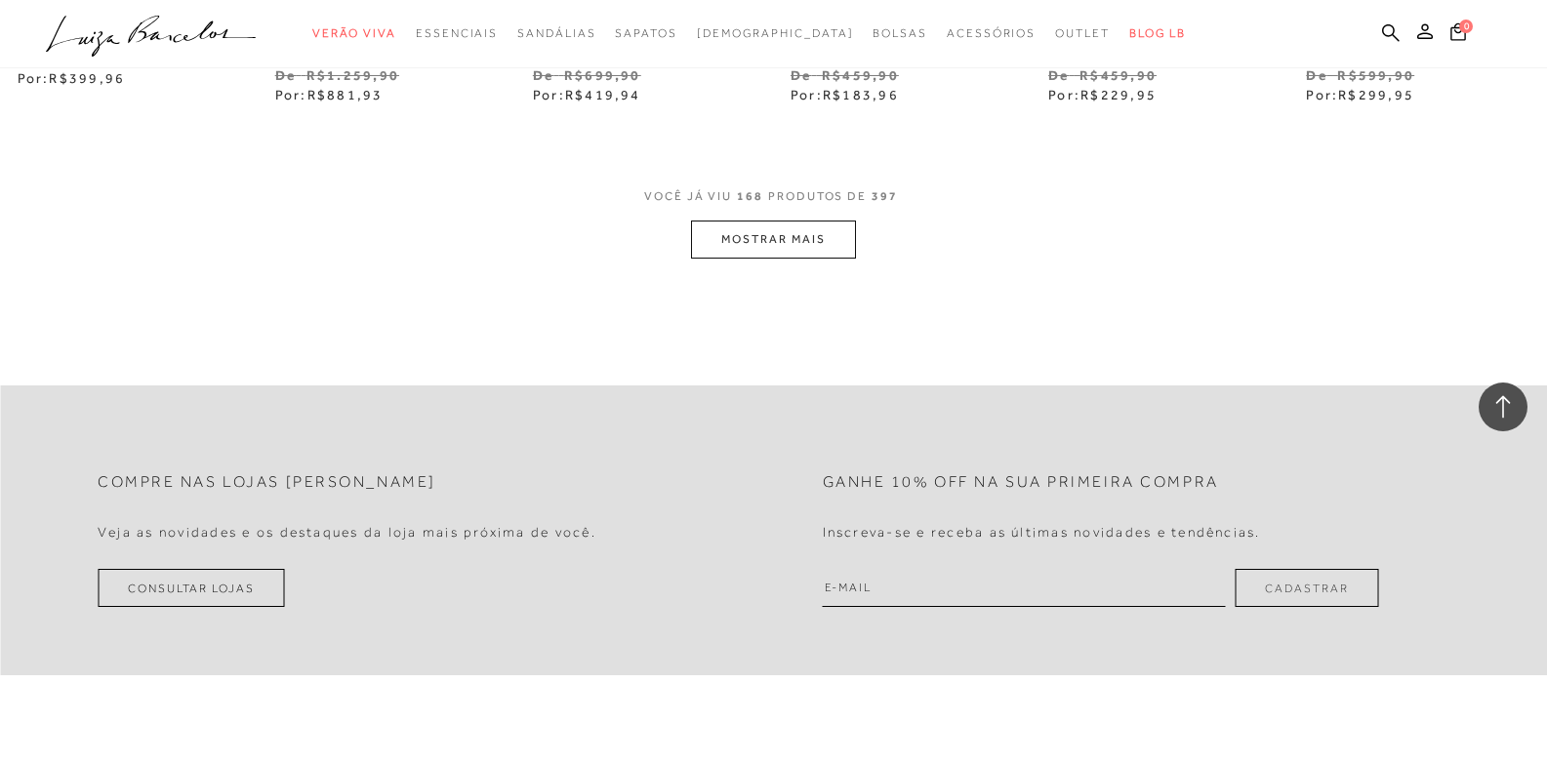
click at [739, 259] on button "MOSTRAR MAIS" at bounding box center [773, 240] width 164 height 38
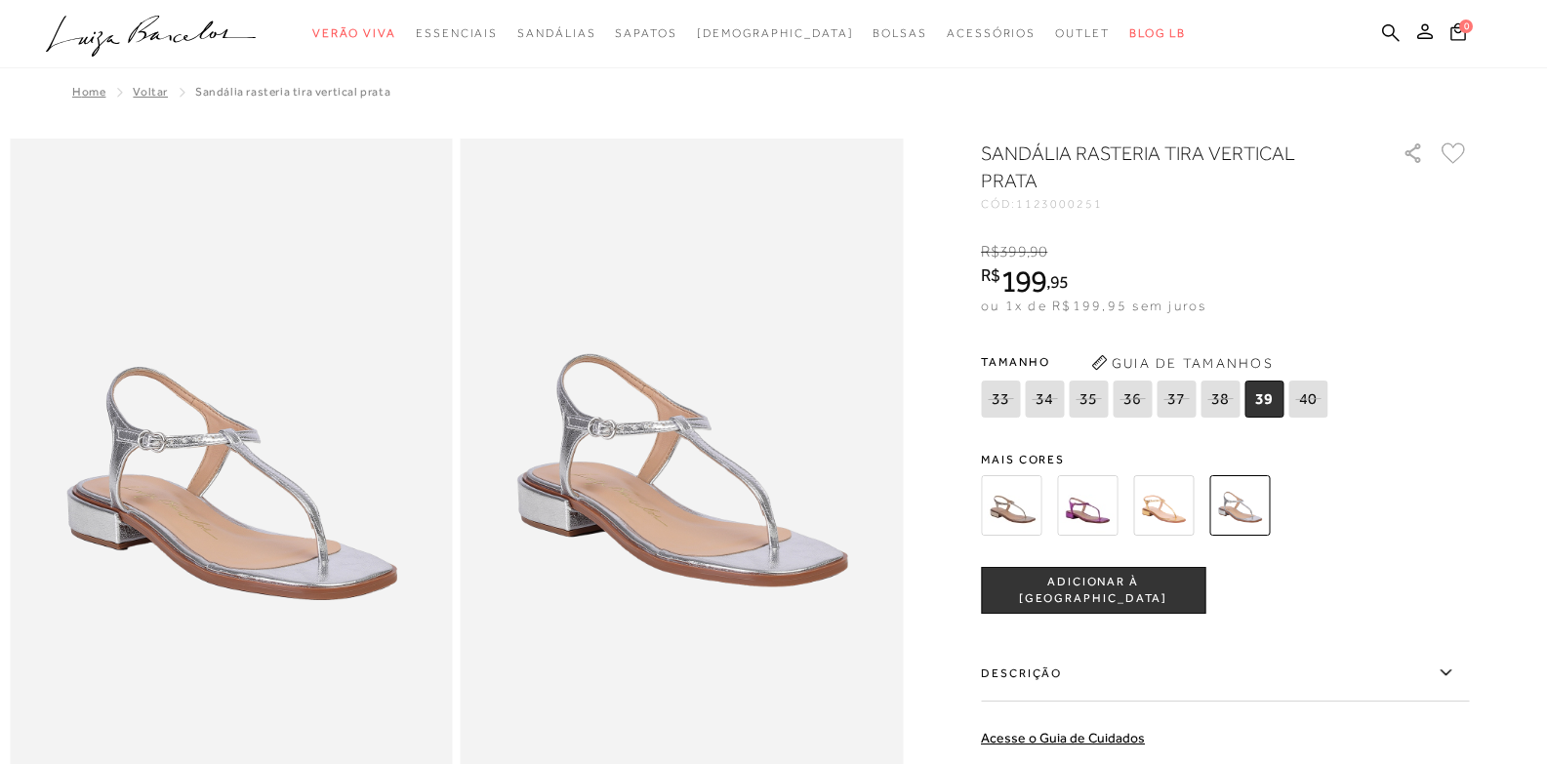
click at [1008, 506] on img at bounding box center [1011, 505] width 61 height 61
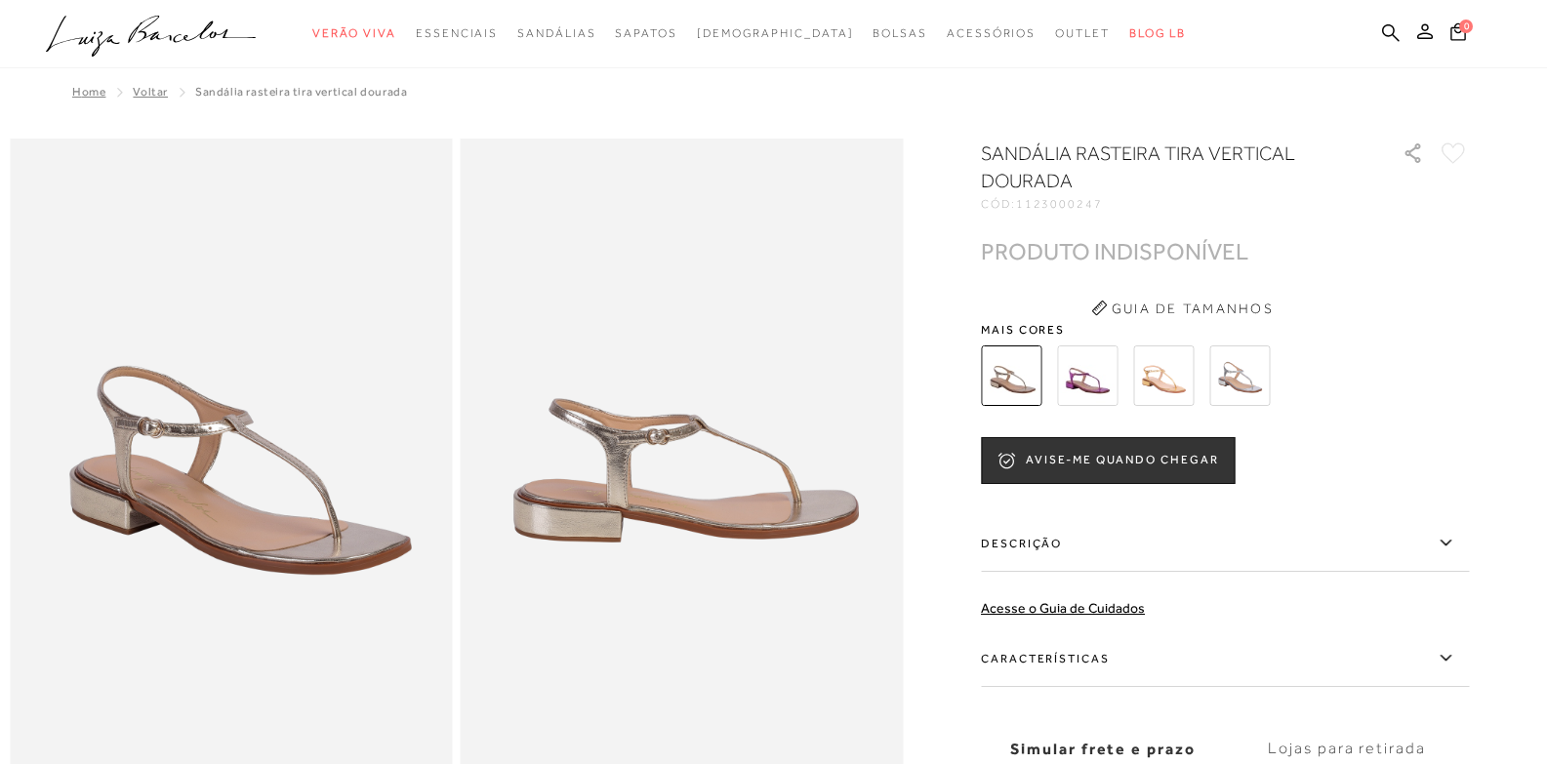
click at [1062, 374] on div at bounding box center [1202, 376] width 454 height 72
click at [1090, 379] on img at bounding box center [1087, 375] width 61 height 61
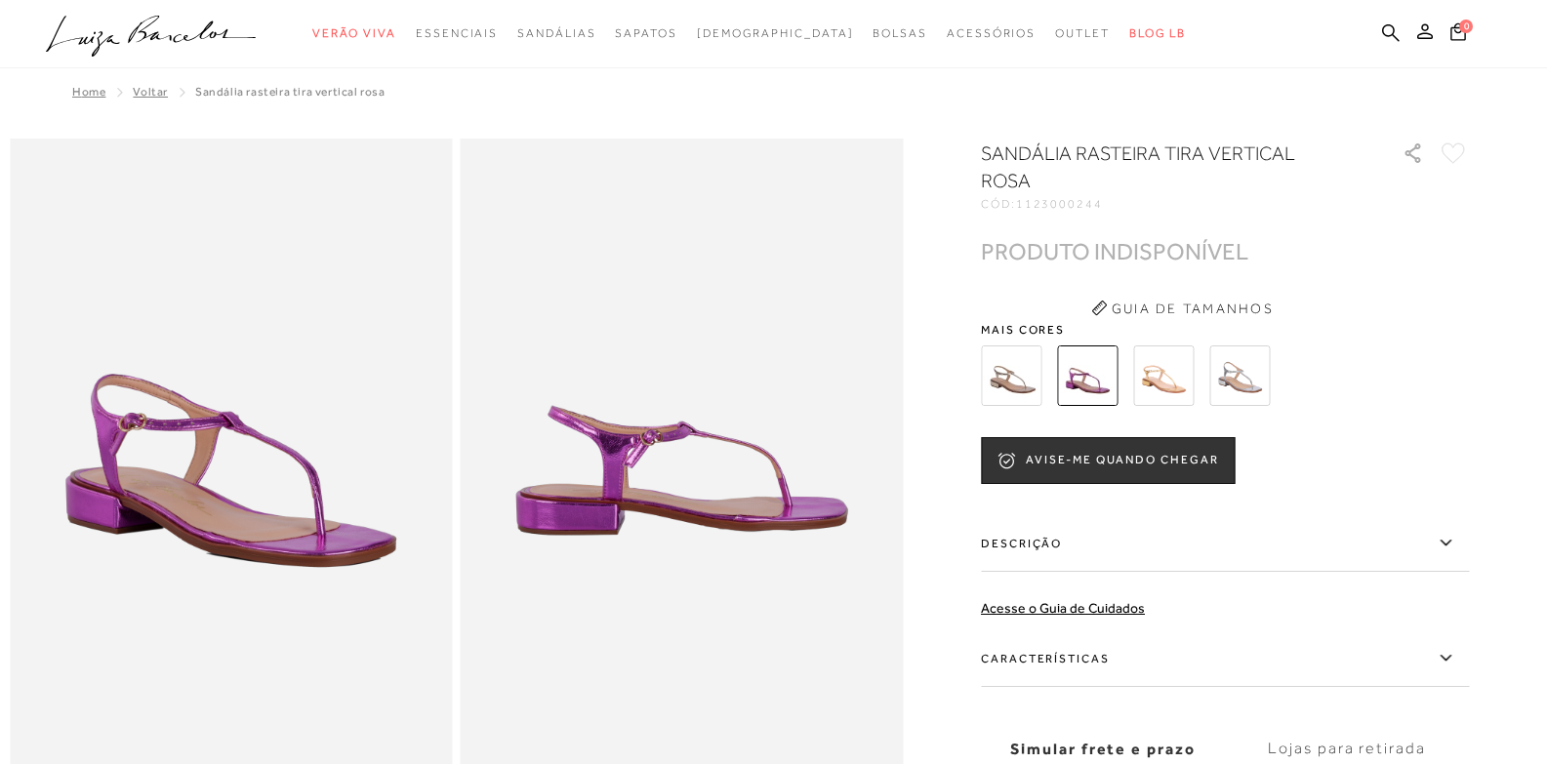
click at [1167, 351] on img at bounding box center [1163, 375] width 61 height 61
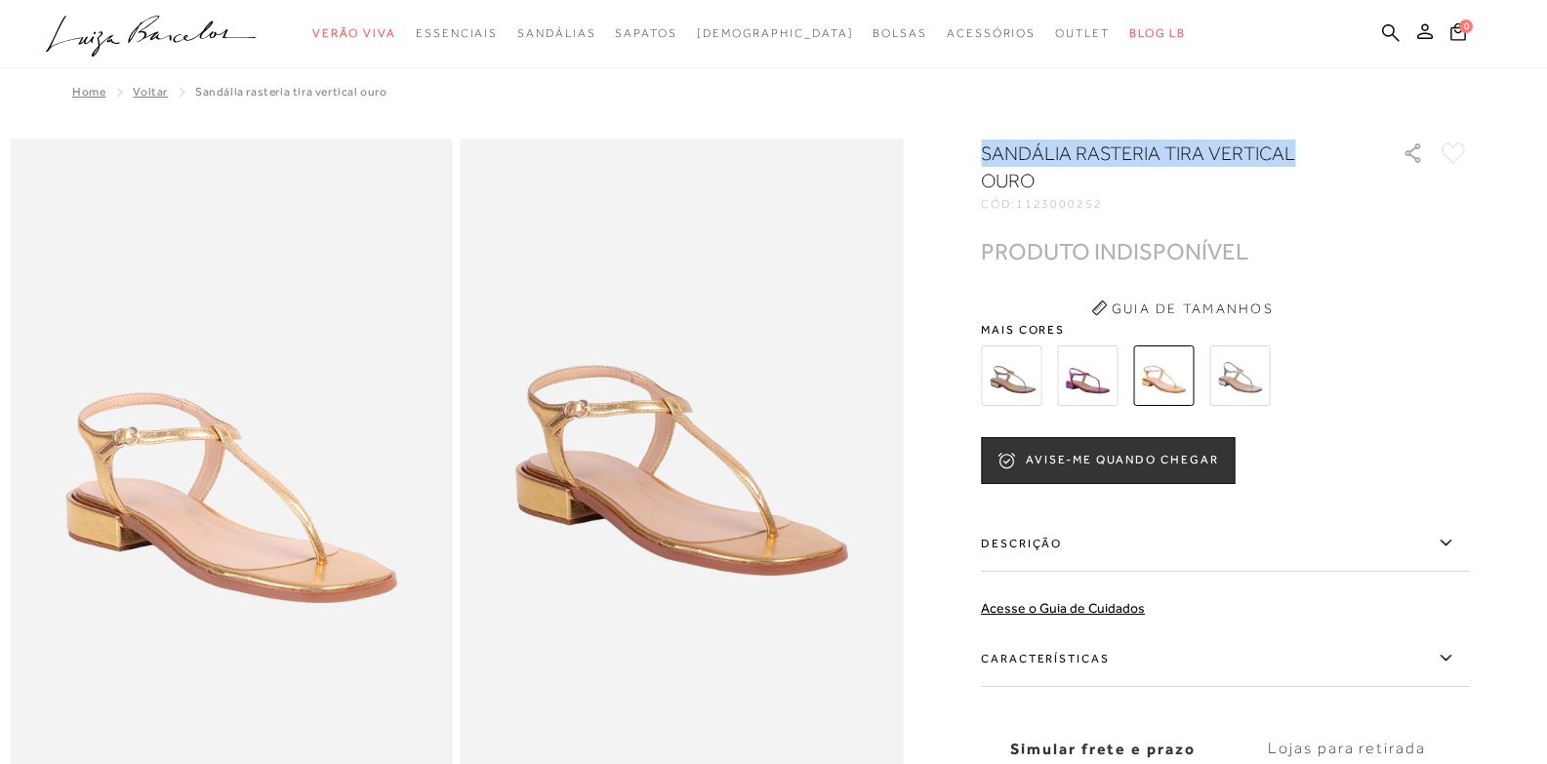
drag, startPoint x: 993, startPoint y: 151, endPoint x: 1302, endPoint y: 156, distance: 308.4
click at [1302, 156] on h1 "SANDÁLIA RASTERIA TIRA VERTICAL OURO" at bounding box center [1164, 167] width 366 height 55
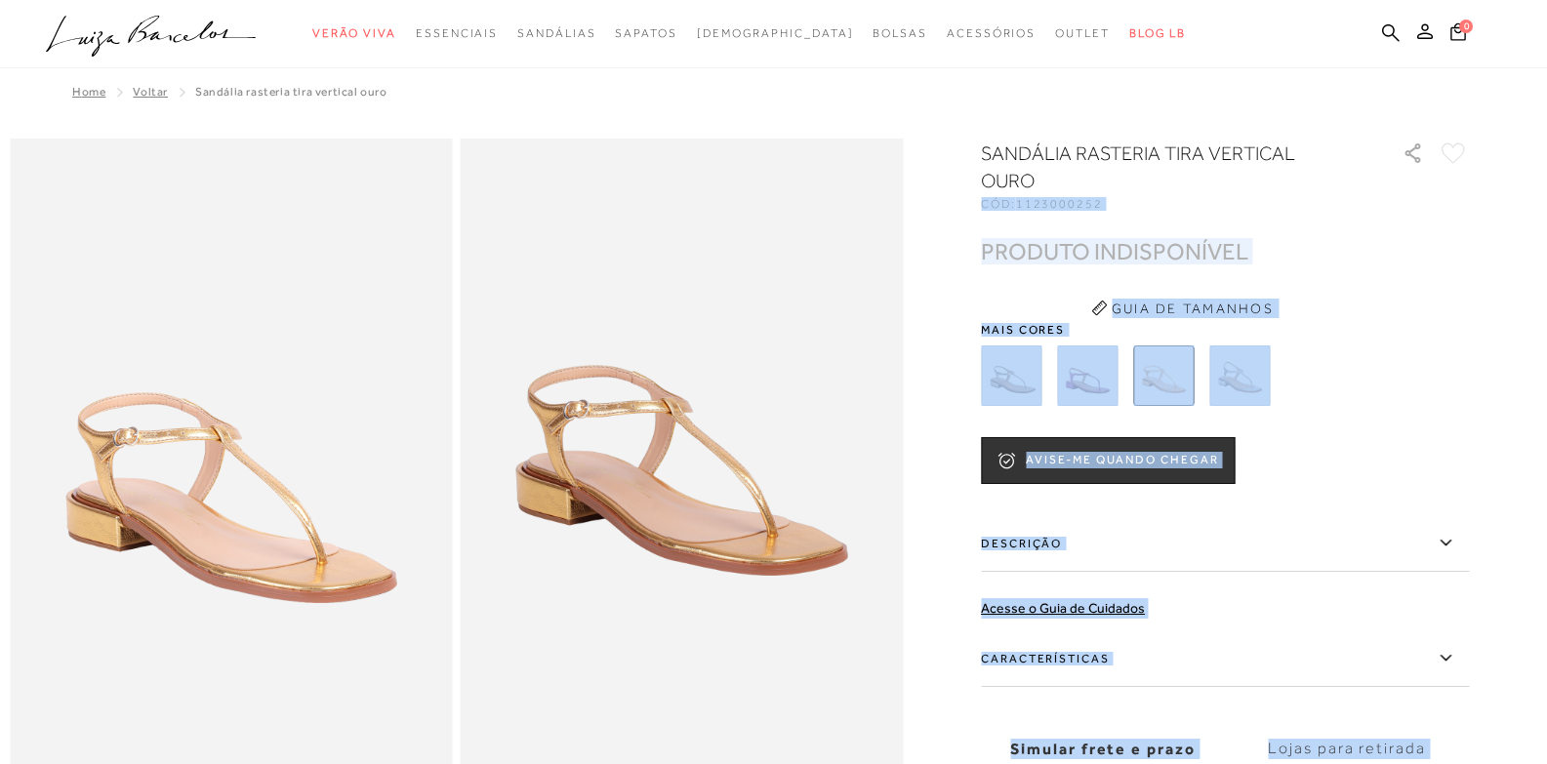
drag, startPoint x: 1190, startPoint y: 171, endPoint x: 1268, endPoint y: -84, distance: 266.4
click at [1268, 0] on html "Página de detalhes do produto de SANDÁLIA RASTERIA TIRA VERTICAL OURO está carr…" at bounding box center [773, 382] width 1547 height 764
click at [1232, 205] on div "CÓD: 1123000252" at bounding box center [1176, 204] width 390 height 12
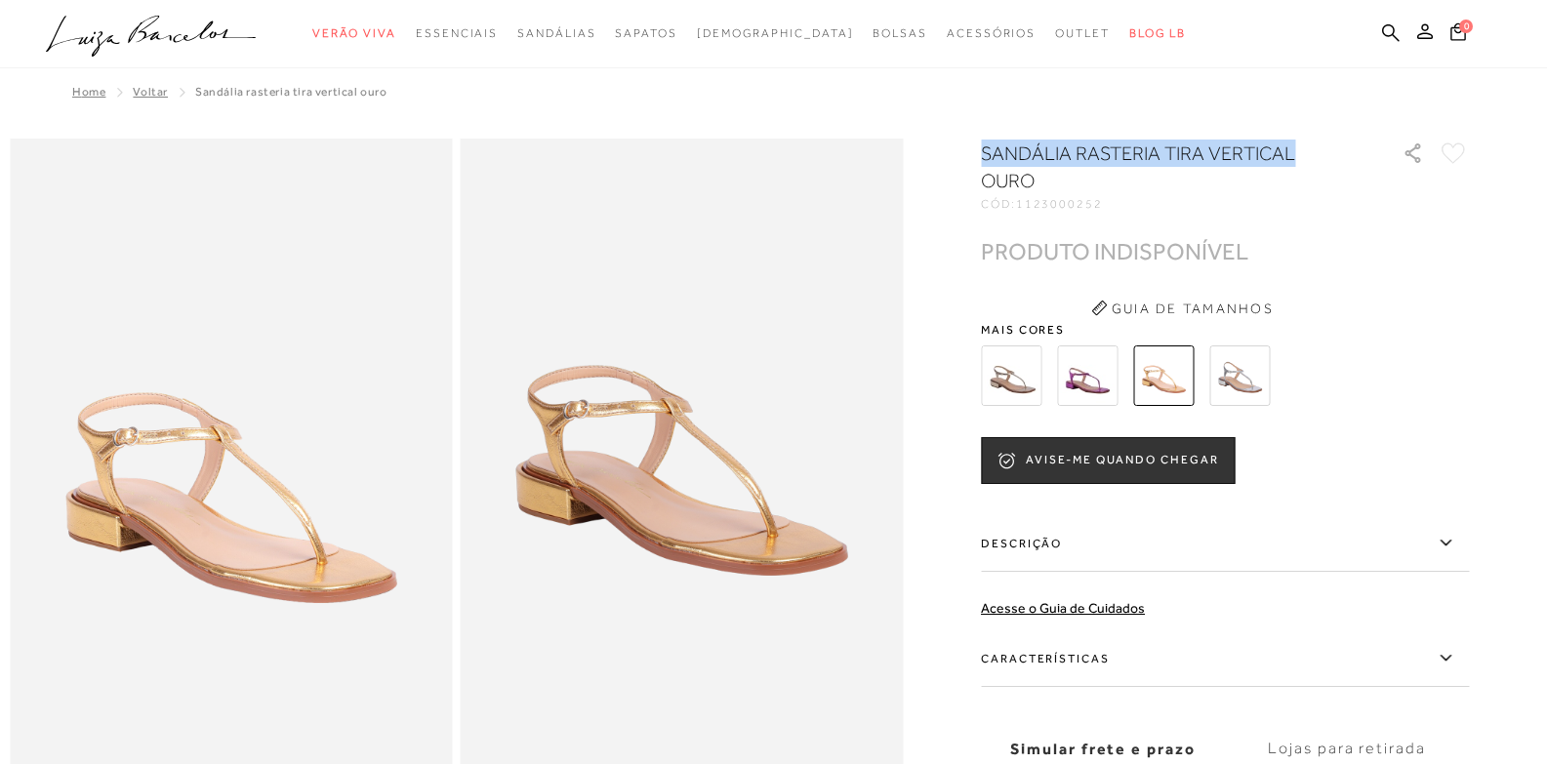
drag, startPoint x: 974, startPoint y: 153, endPoint x: 1332, endPoint y: 148, distance: 358.2
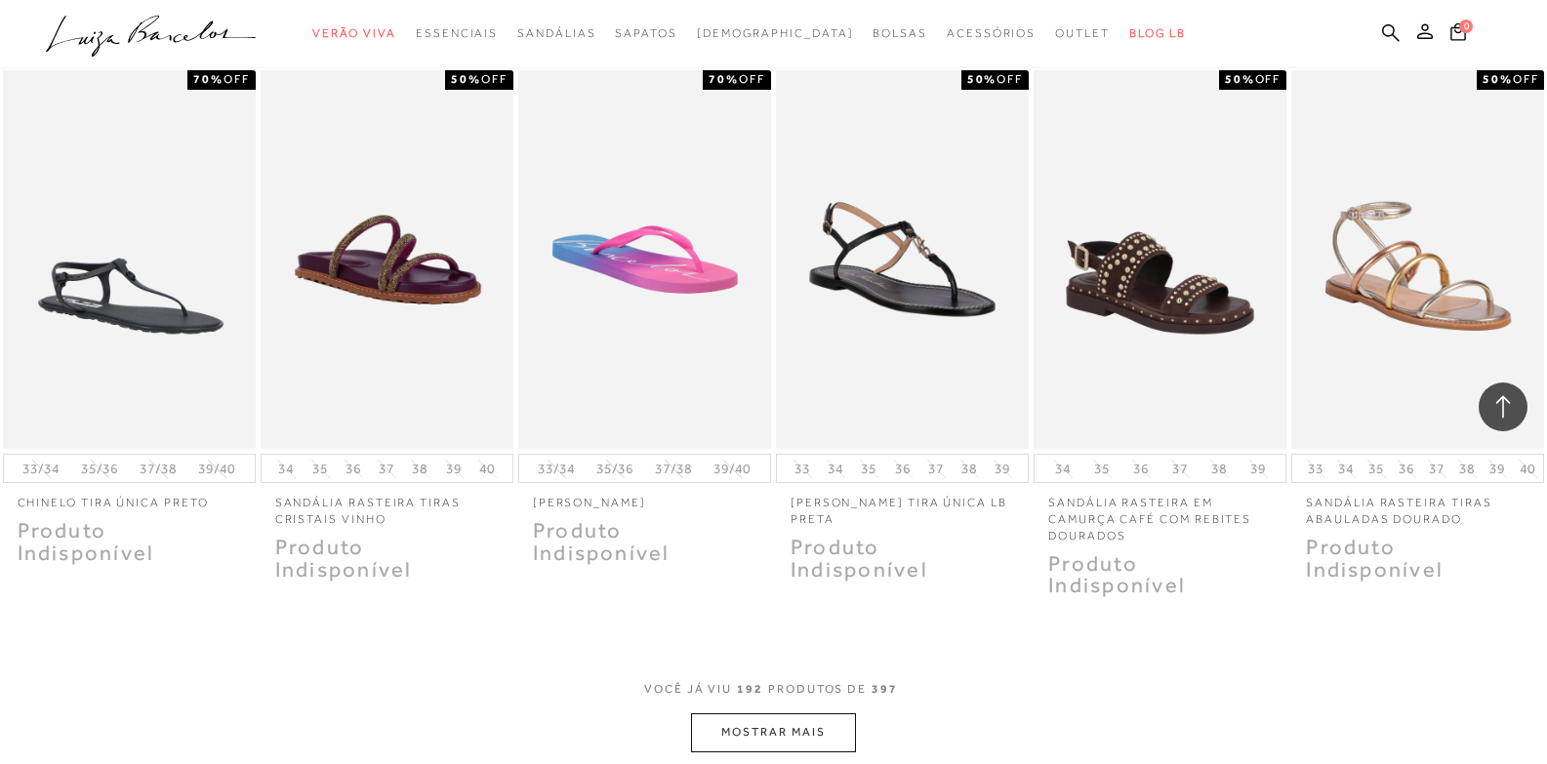
scroll to position [16980, 0]
